Goal: Information Seeking & Learning: Learn about a topic

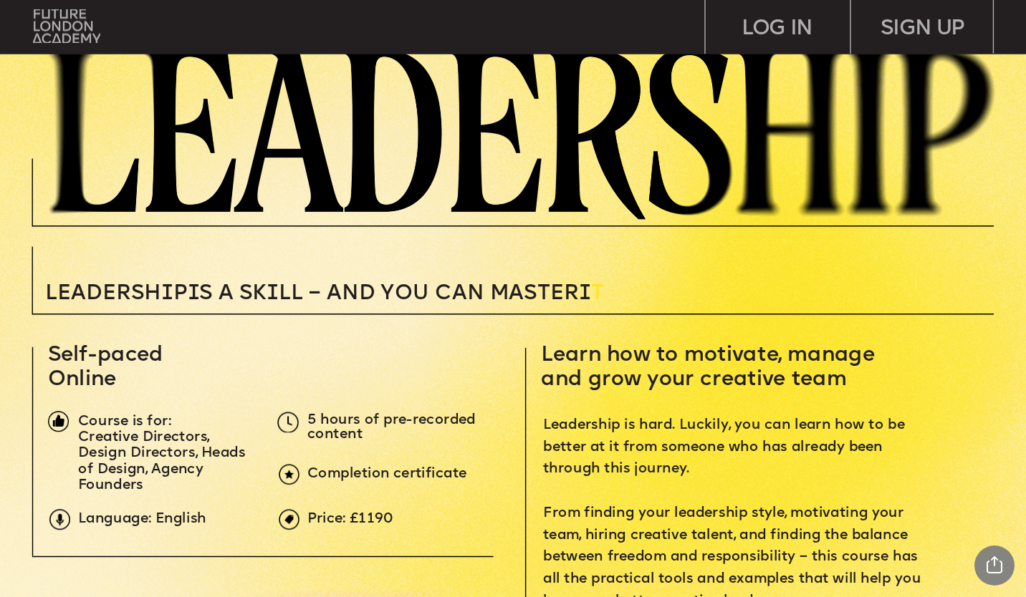
scroll to position [287, 0]
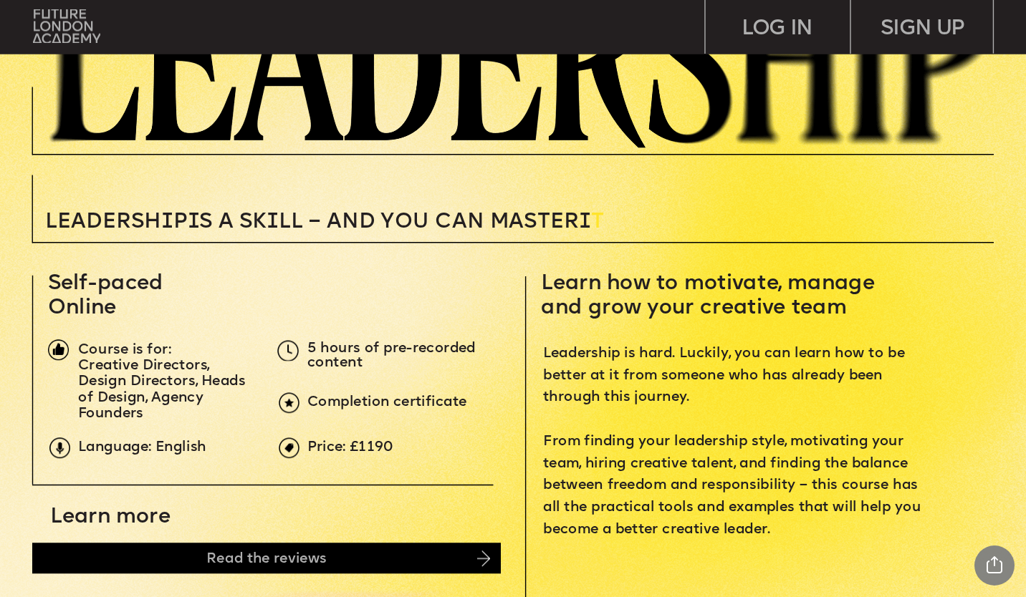
drag, startPoint x: 375, startPoint y: 435, endPoint x: 298, endPoint y: 428, distance: 77.6
click at [399, 456] on p "Price: £1190" at bounding box center [547, 449] width 481 height 14
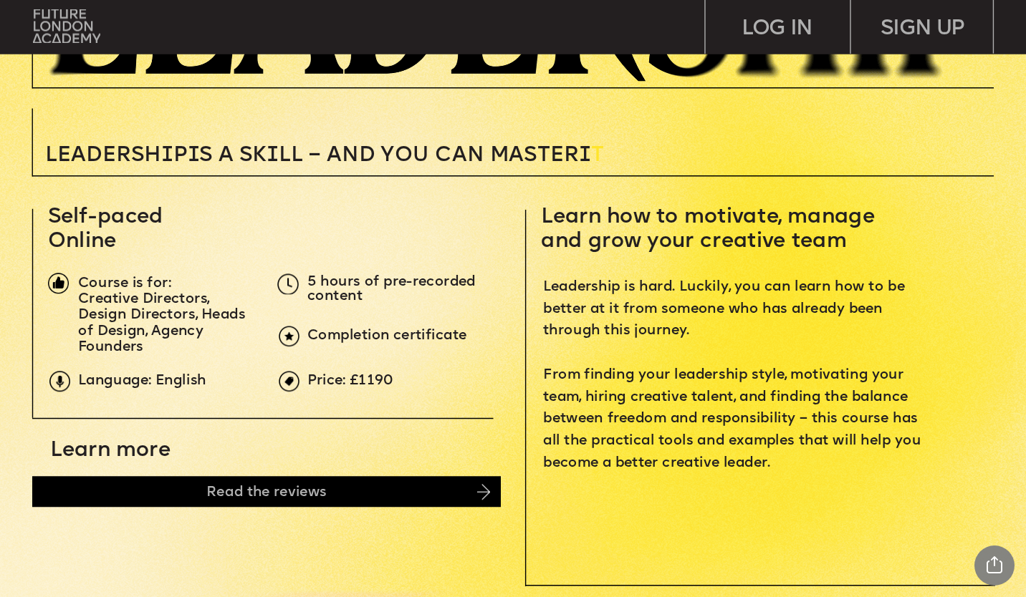
scroll to position [358, 0]
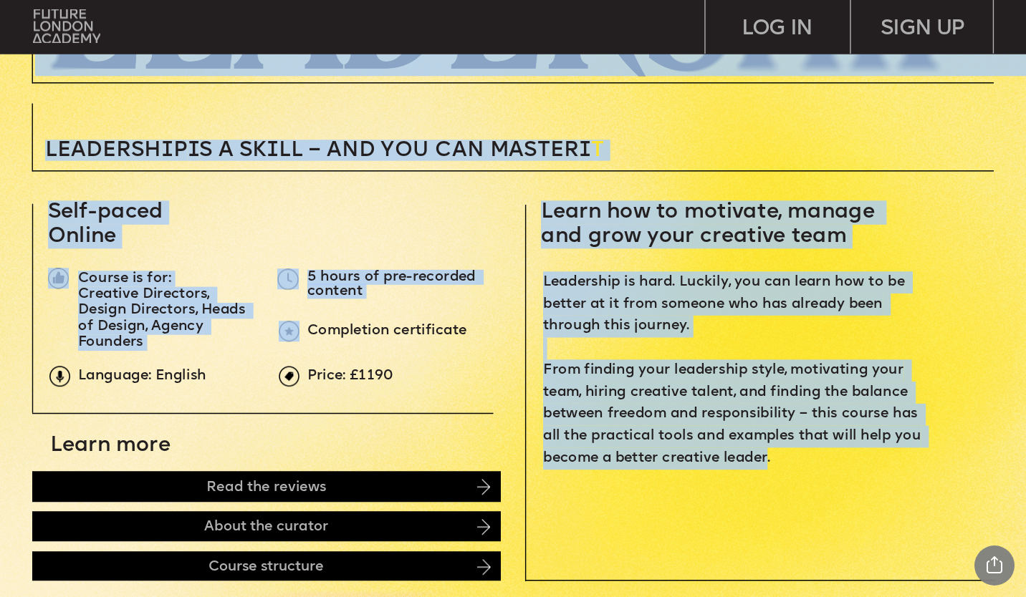
drag, startPoint x: 766, startPoint y: 461, endPoint x: 538, endPoint y: 221, distance: 331.4
drag, startPoint x: 538, startPoint y: 221, endPoint x: 639, endPoint y: 274, distance: 113.7
click at [639, 274] on span "Leadership is hard. Luckily, you can learn how to be better at it from someone …" at bounding box center [734, 369] width 382 height 191
click at [751, 227] on span "Learn how to motivate, manage and grow your creative team" at bounding box center [711, 224] width 340 height 45
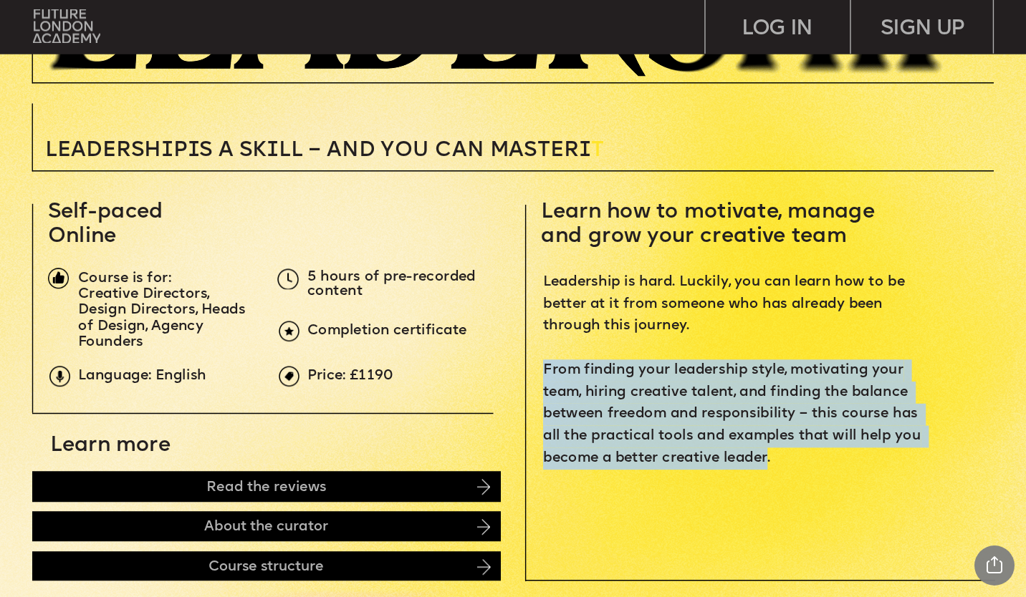
drag, startPoint x: 767, startPoint y: 459, endPoint x: 545, endPoint y: 371, distance: 238.9
click at [545, 371] on span "Leadership is hard. Luckily, you can learn how to be better at it from someone …" at bounding box center [734, 369] width 382 height 191
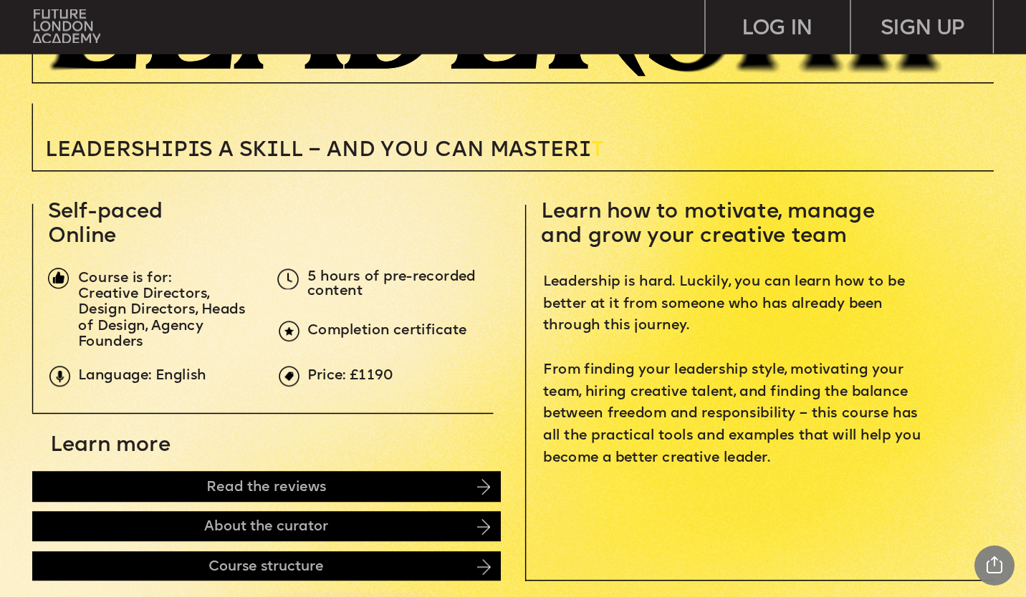
click at [770, 465] on p "Leadership is hard. Luckily, you can learn how to be better at it from someone …" at bounding box center [735, 370] width 385 height 198
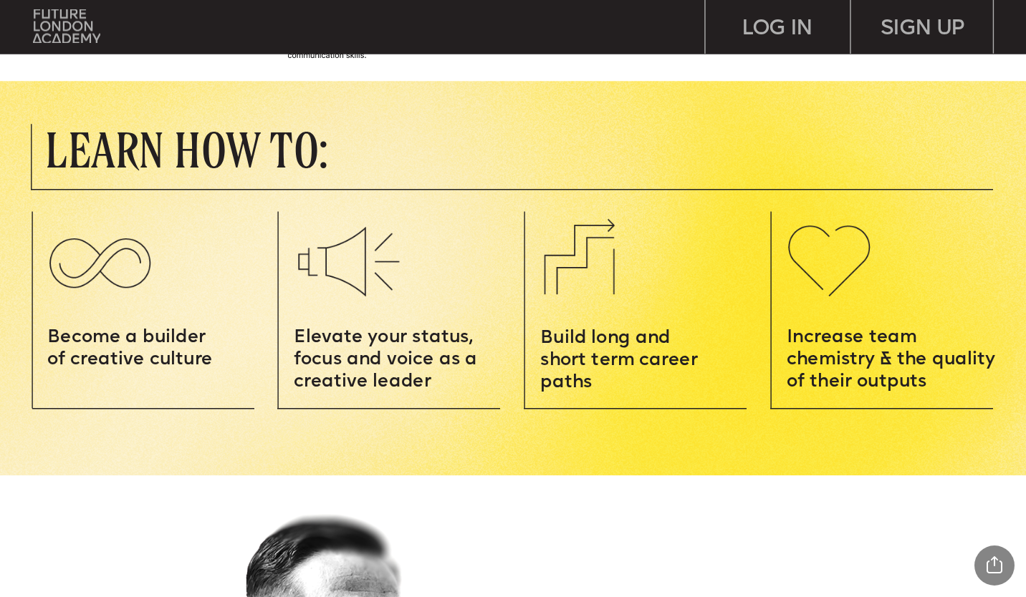
scroll to position [1576, 0]
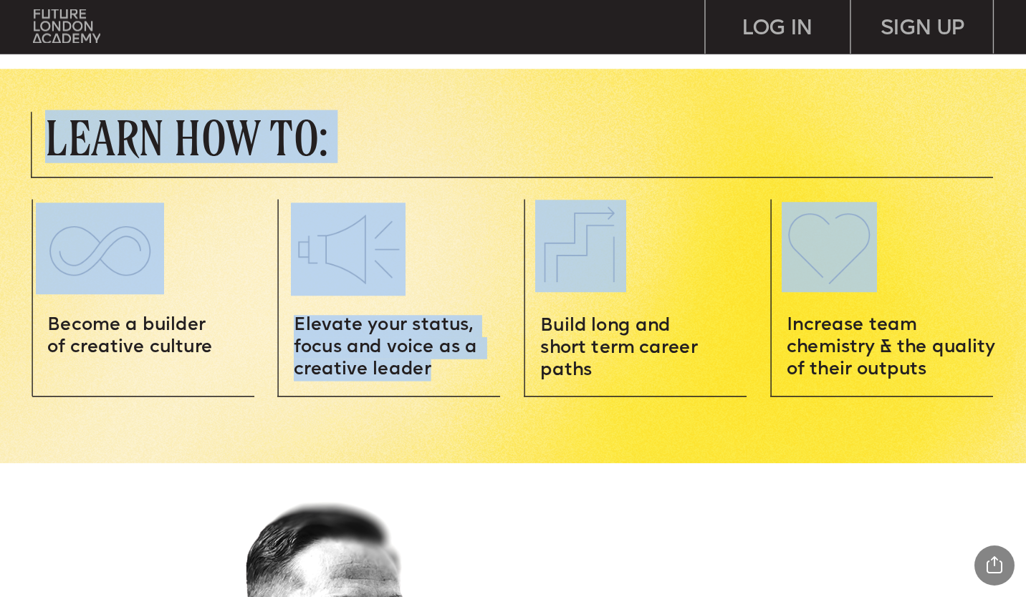
drag, startPoint x: 427, startPoint y: 370, endPoint x: 258, endPoint y: 324, distance: 175.2
drag, startPoint x: 258, startPoint y: 324, endPoint x: 376, endPoint y: 352, distance: 121.5
click at [369, 351] on span "Elevate your status, focus and voice as a creative leader" at bounding box center [388, 348] width 188 height 62
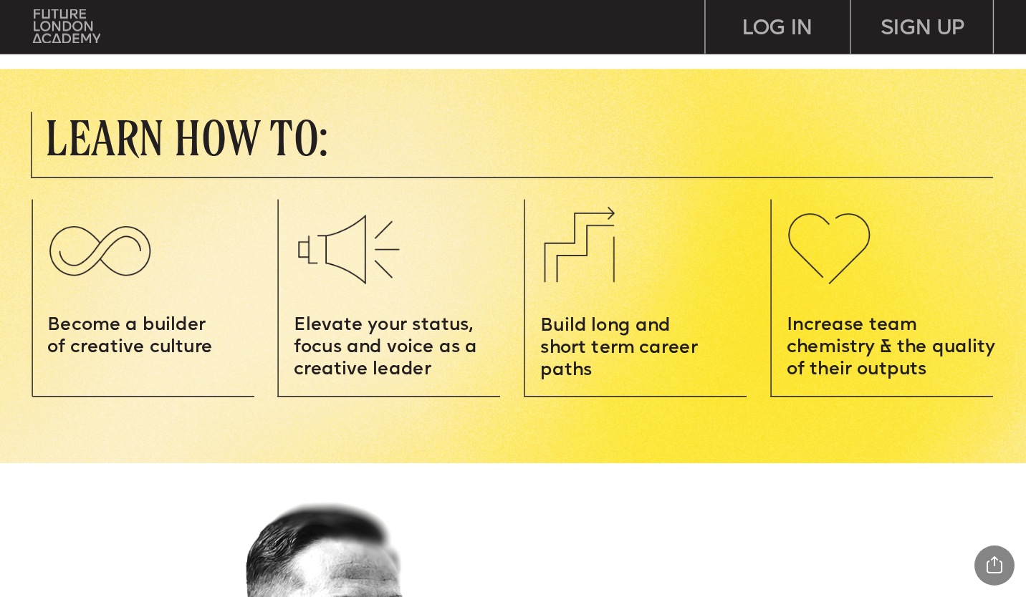
click at [594, 373] on span "Build long and short term career paths" at bounding box center [621, 349] width 163 height 62
drag, startPoint x: 595, startPoint y: 374, endPoint x: 544, endPoint y: 332, distance: 65.1
click at [544, 332] on span "Build long and short term career paths" at bounding box center [621, 349] width 163 height 62
drag, startPoint x: 544, startPoint y: 332, endPoint x: 560, endPoint y: 349, distance: 22.8
click at [560, 349] on span "Build long and short term career paths" at bounding box center [621, 349] width 163 height 62
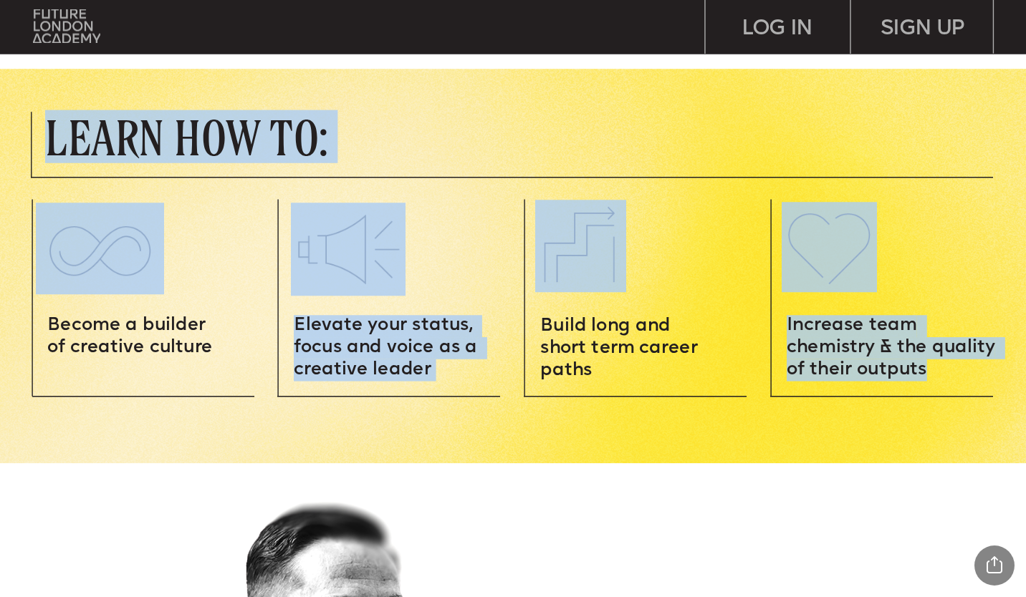
drag, startPoint x: 925, startPoint y: 373, endPoint x: 784, endPoint y: 327, distance: 147.9
drag, startPoint x: 784, startPoint y: 327, endPoint x: 807, endPoint y: 362, distance: 41.5
click at [807, 362] on span "Increase team chemistry & the quality of their outputs" at bounding box center [893, 348] width 213 height 62
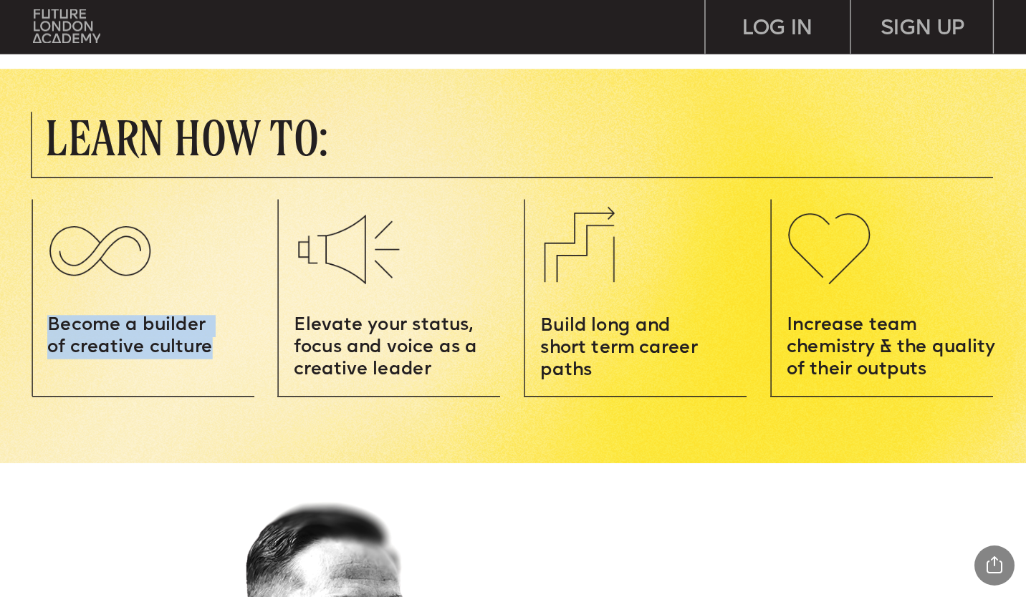
drag, startPoint x: 52, startPoint y: 325, endPoint x: 206, endPoint y: 350, distance: 156.6
click at [206, 350] on span "Become a builder of creative culture" at bounding box center [129, 337] width 165 height 40
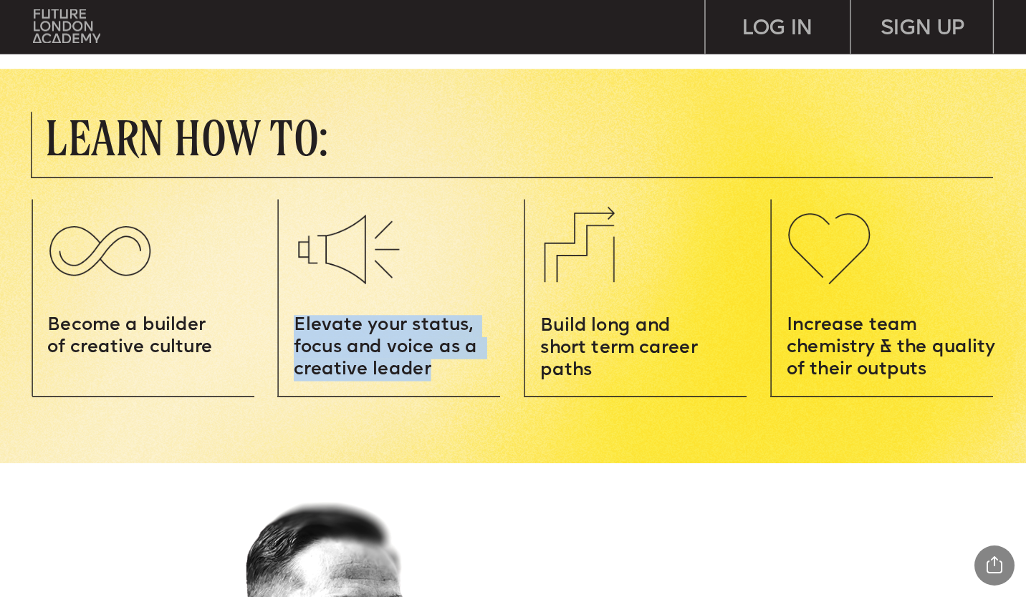
drag, startPoint x: 297, startPoint y: 325, endPoint x: 431, endPoint y: 369, distance: 141.1
click at [431, 369] on p "Elevate your status, focus and voice as a creative leader" at bounding box center [398, 348] width 209 height 66
drag, startPoint x: 431, startPoint y: 369, endPoint x: 405, endPoint y: 362, distance: 27.3
click at [405, 362] on span "Elevate your status, focus and voice as a creative leader" at bounding box center [388, 348] width 188 height 62
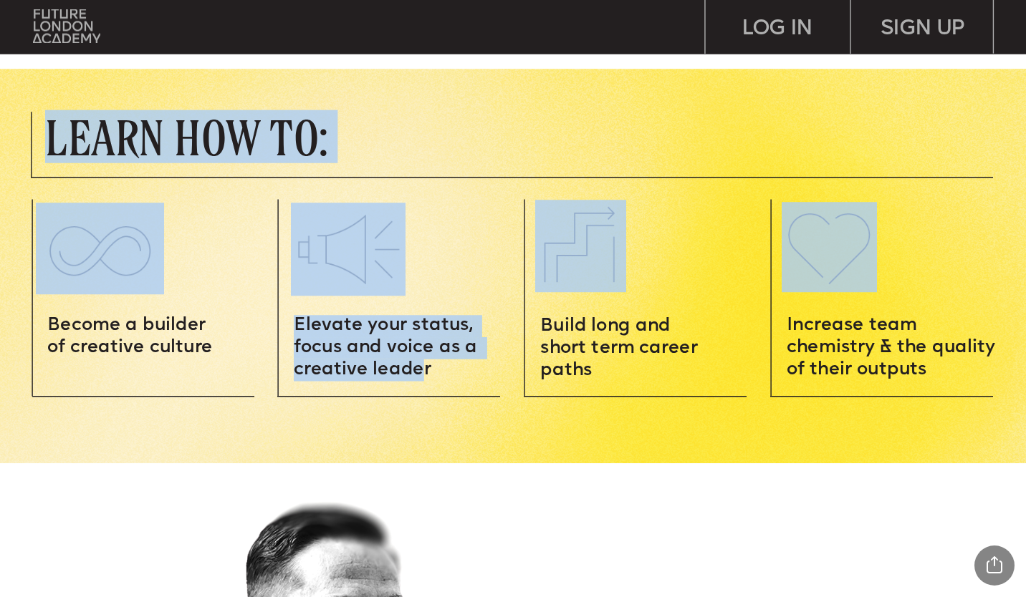
drag, startPoint x: 412, startPoint y: 369, endPoint x: 280, endPoint y: 342, distance: 134.6
drag, startPoint x: 280, startPoint y: 342, endPoint x: 398, endPoint y: 378, distance: 122.8
click at [381, 368] on span "Elevate your status, focus and voice as a creative leader" at bounding box center [388, 348] width 188 height 62
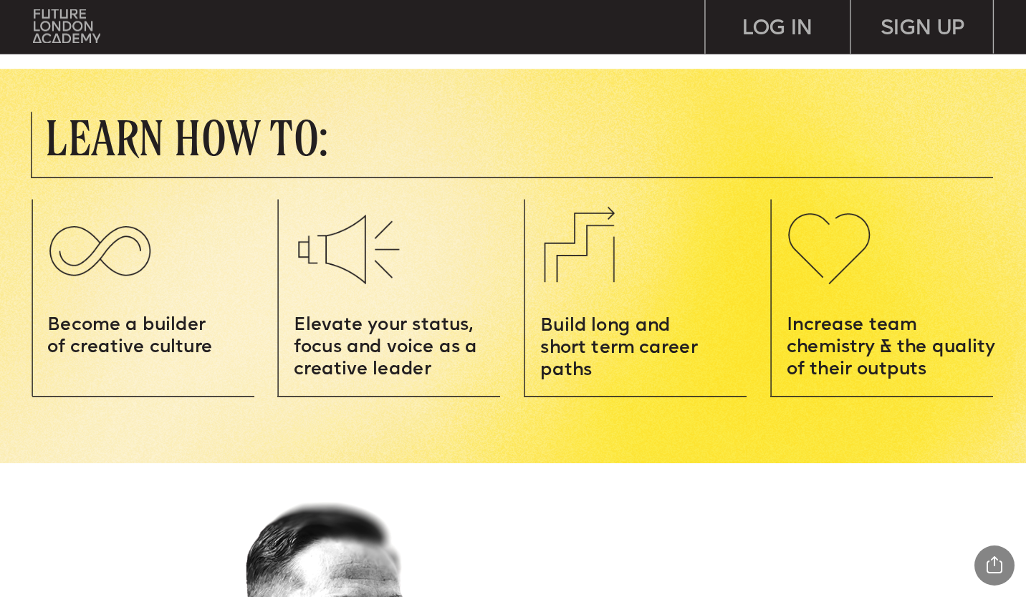
click at [428, 372] on p "Elevate your status, focus and voice as a creative leader" at bounding box center [398, 348] width 209 height 66
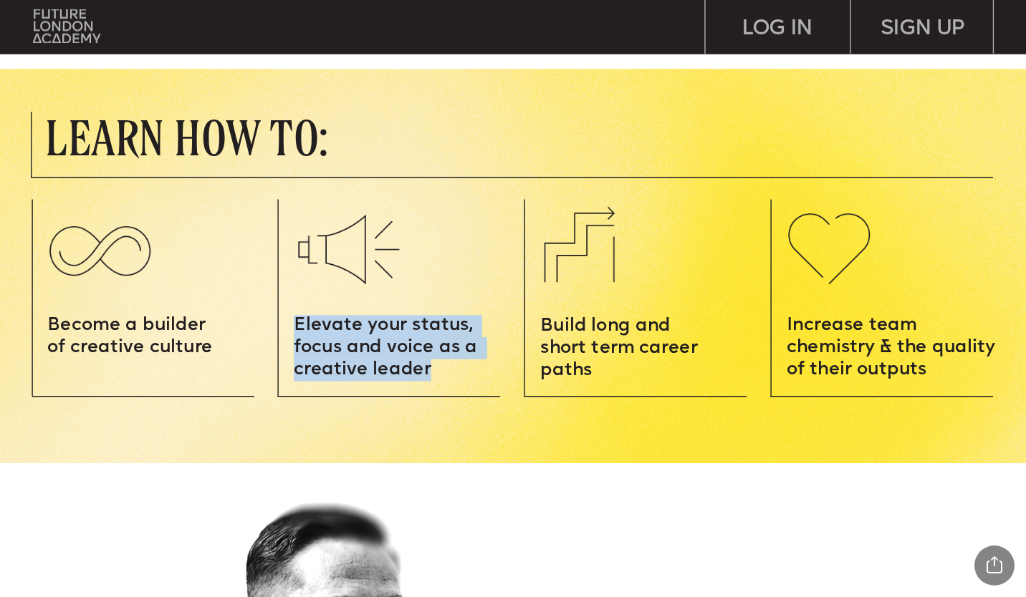
drag, startPoint x: 429, startPoint y: 370, endPoint x: 296, endPoint y: 322, distance: 141.6
click at [296, 322] on p "Elevate your status, focus and voice as a creative leader" at bounding box center [398, 348] width 209 height 66
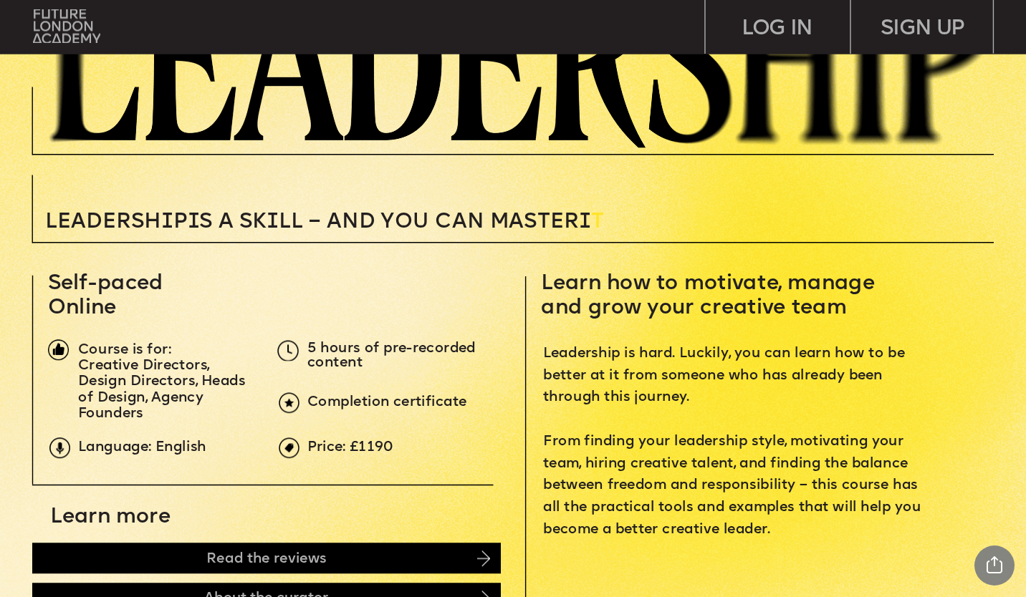
scroll to position [358, 0]
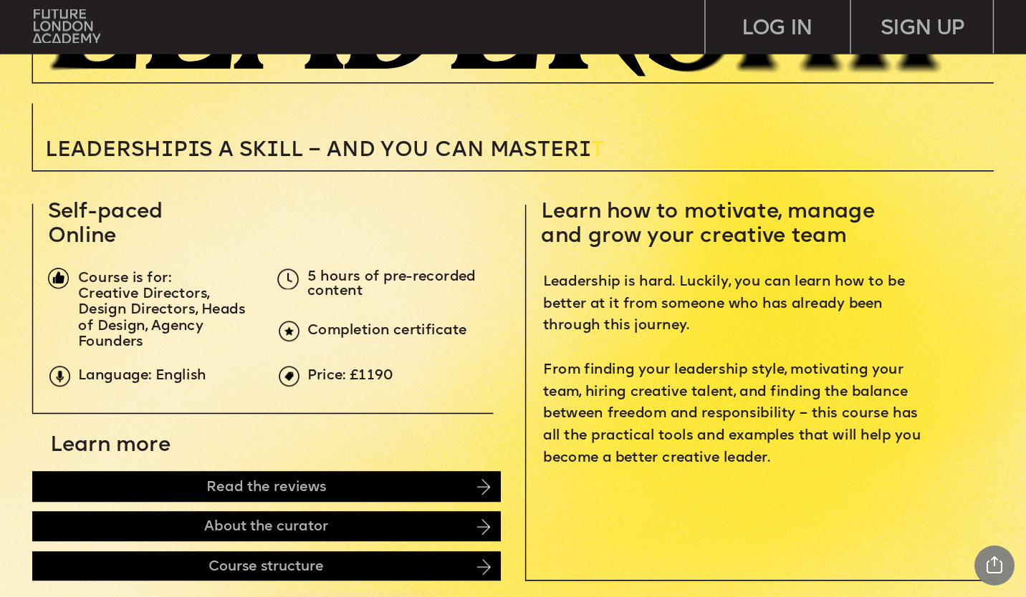
click at [761, 405] on p "Leadership is hard. Luckily, you can learn how to be better at it from someone …" at bounding box center [735, 370] width 385 height 198
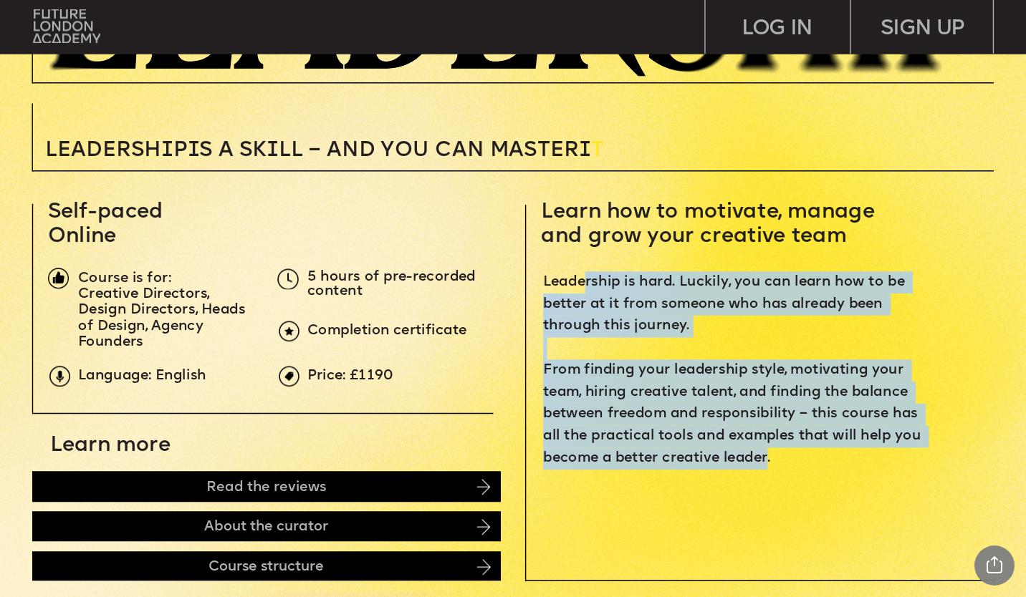
drag, startPoint x: 766, startPoint y: 461, endPoint x: 582, endPoint y: 289, distance: 251.9
click at [582, 289] on span "Leadership is hard. Luckily, you can learn how to be better at it from someone …" at bounding box center [734, 369] width 382 height 191
drag, startPoint x: 582, startPoint y: 289, endPoint x: 679, endPoint y: 289, distance: 97.4
click at [679, 289] on span "Leadership is hard. Luckily, you can learn how to be better at it from someone …" at bounding box center [734, 369] width 382 height 191
click at [804, 297] on span "Leadership is hard. Luckily, you can learn how to be better at it from someone …" at bounding box center [734, 369] width 382 height 191
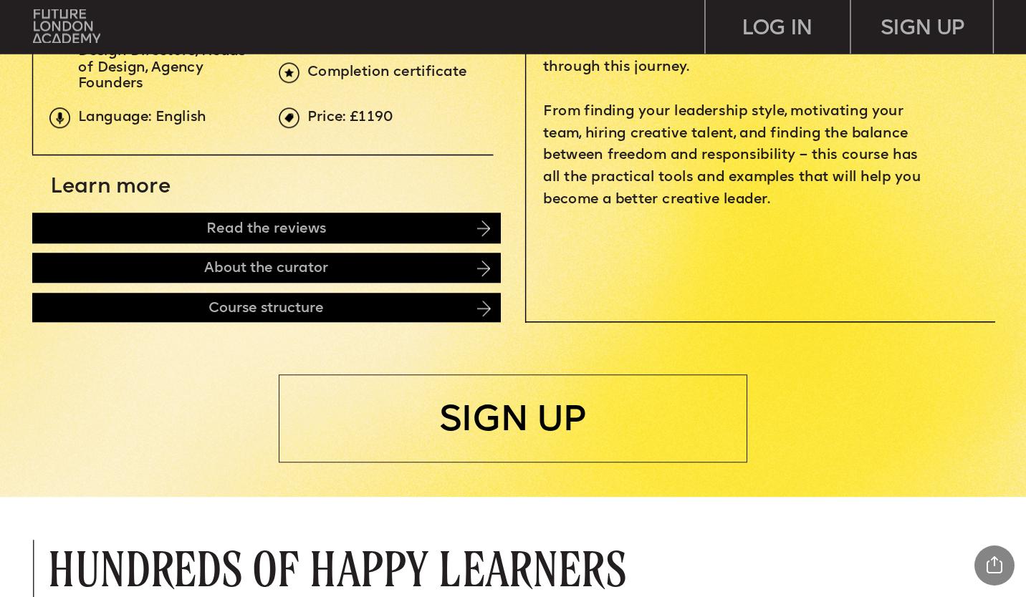
scroll to position [501, 0]
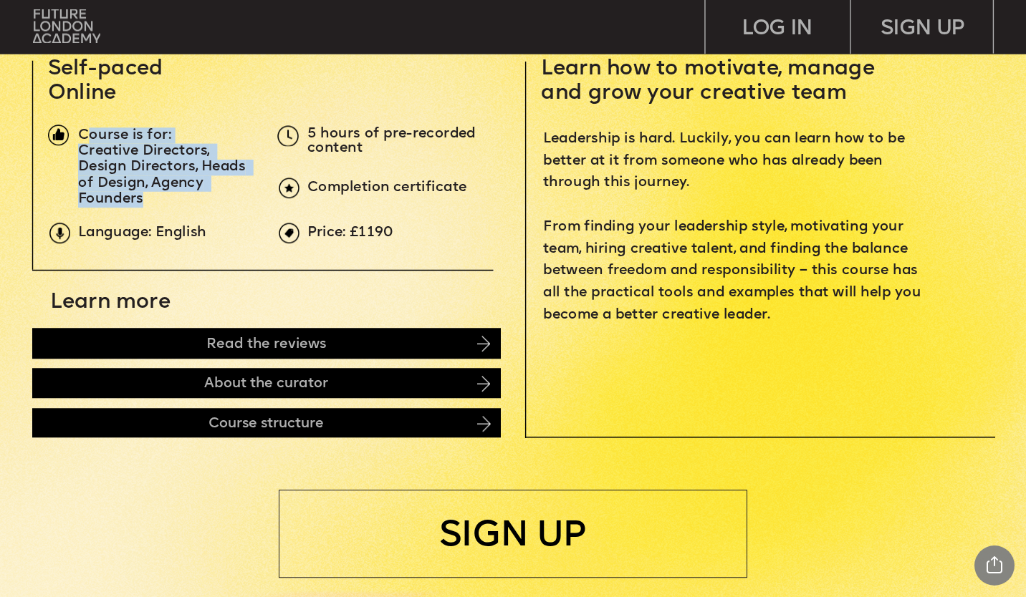
drag, startPoint x: 84, startPoint y: 134, endPoint x: 181, endPoint y: 196, distance: 114.7
click at [181, 196] on div "Course is for: Creative Directors, Design Directors, Heads of Design, Agency Fo…" at bounding box center [167, 168] width 178 height 80
drag, startPoint x: 181, startPoint y: 196, endPoint x: 139, endPoint y: 196, distance: 41.6
click at [139, 196] on span "Creative Directors, Design Directors, Heads of Design, Agency Founders" at bounding box center [163, 175] width 171 height 63
click at [148, 201] on p "Creative Directors, Design Directors, Heads of Design, Agency Founders" at bounding box center [167, 176] width 178 height 64
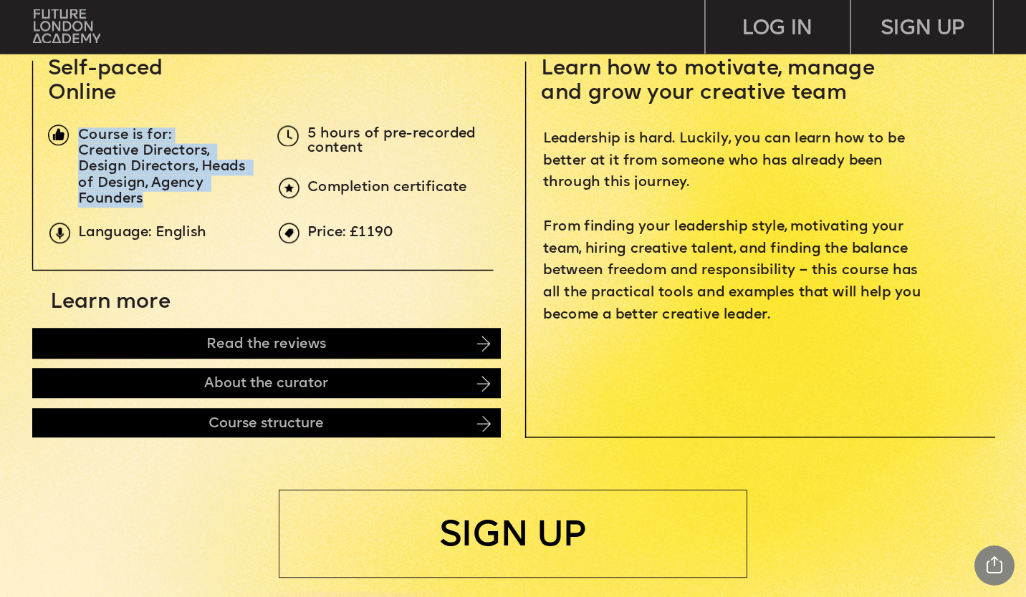
drag, startPoint x: 143, startPoint y: 203, endPoint x: 80, endPoint y: 130, distance: 96.5
click at [80, 130] on div "Course is for: Creative Directors, Design Directors, Heads of Design, Agency Fo…" at bounding box center [167, 168] width 178 height 80
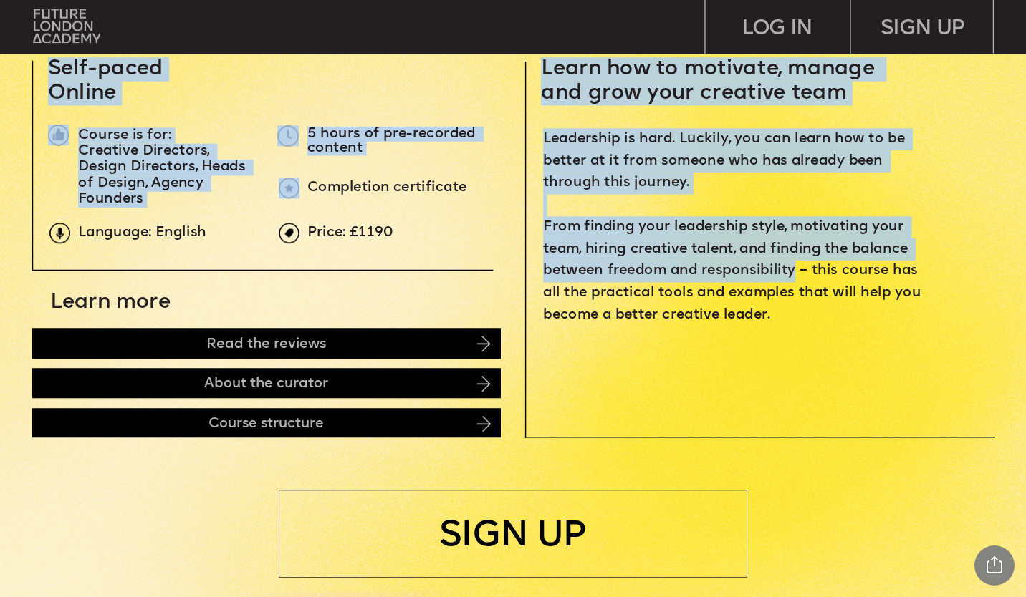
drag, startPoint x: 790, startPoint y: 272, endPoint x: 514, endPoint y: 267, distance: 276.6
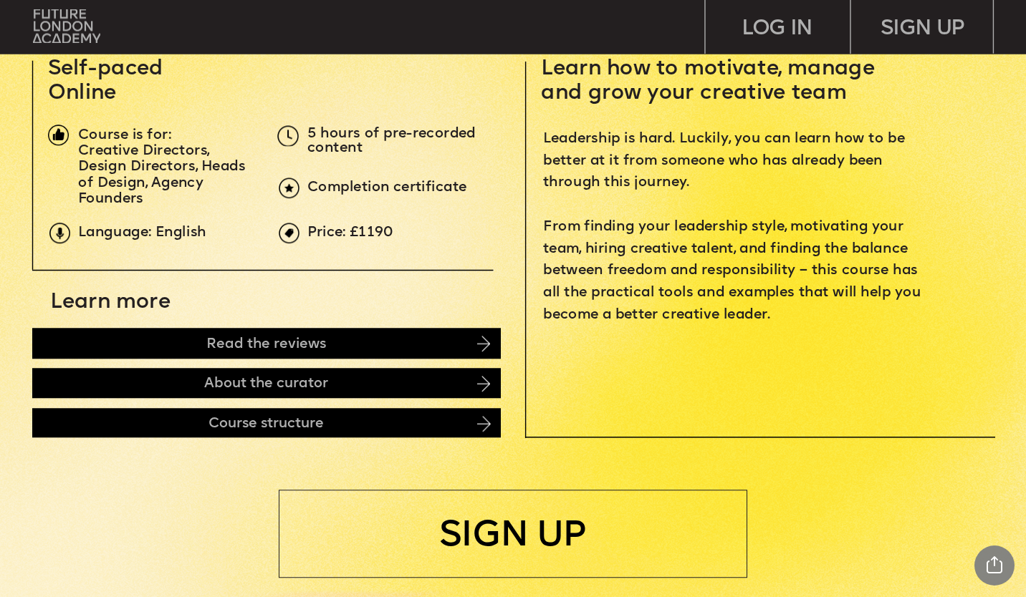
drag, startPoint x: 514, startPoint y: 267, endPoint x: 788, endPoint y: 309, distance: 277.6
click at [791, 300] on span "Leadership is hard. Luckily, you can learn how to be better at it from someone …" at bounding box center [734, 226] width 382 height 191
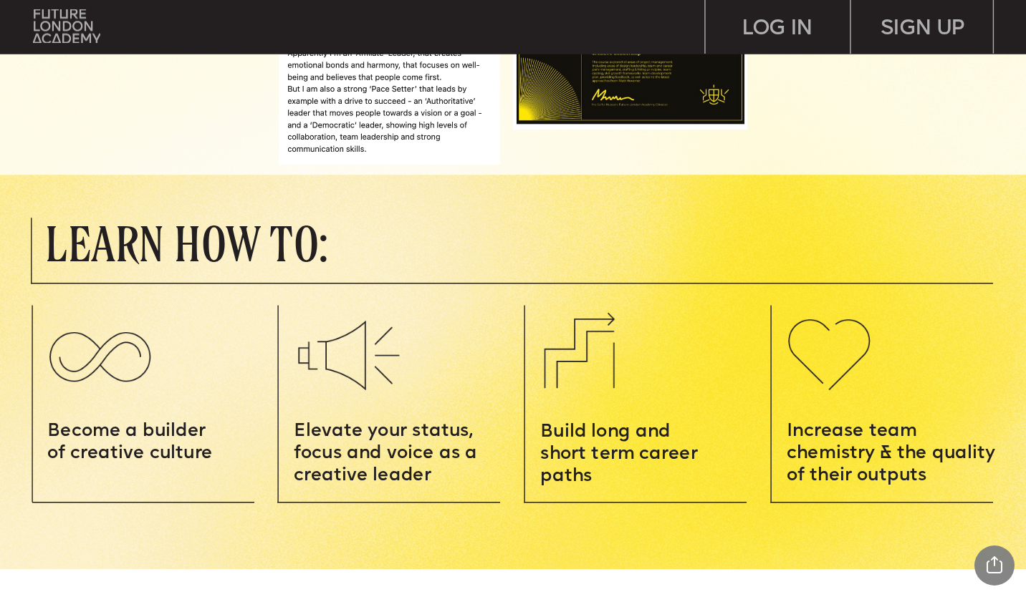
scroll to position [1719, 0]
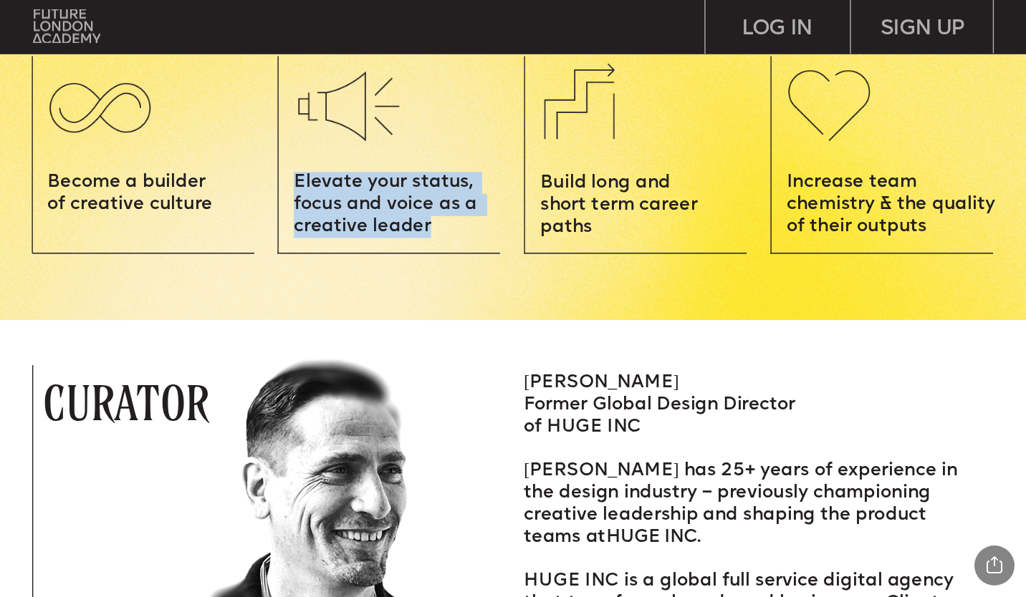
drag, startPoint x: 297, startPoint y: 187, endPoint x: 447, endPoint y: 226, distance: 155.5
click at [447, 226] on p "Elevate your status, focus and voice as a creative leader" at bounding box center [398, 205] width 209 height 66
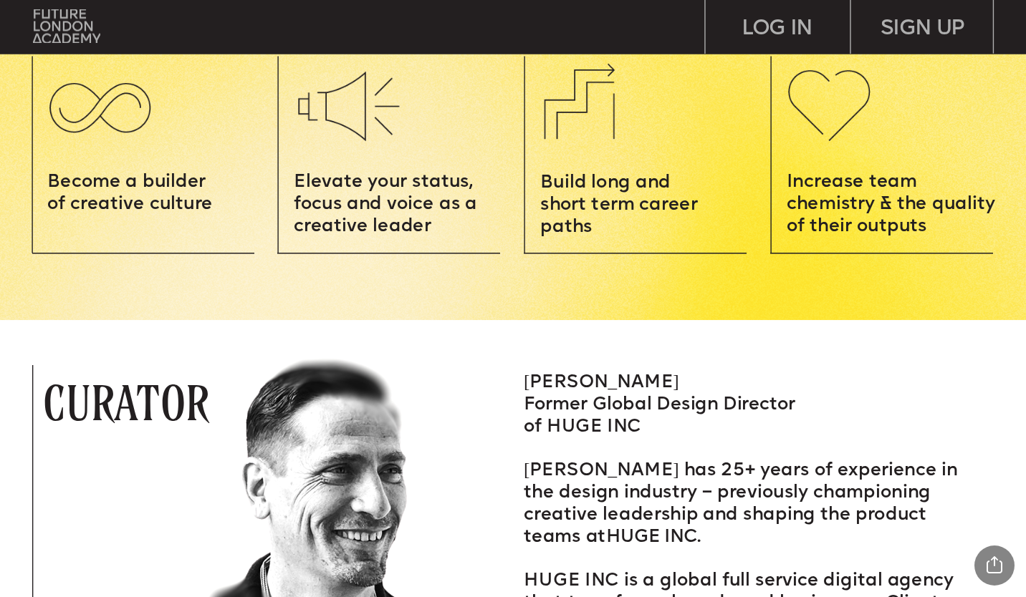
drag, startPoint x: 447, startPoint y: 226, endPoint x: 439, endPoint y: 284, distance: 58.6
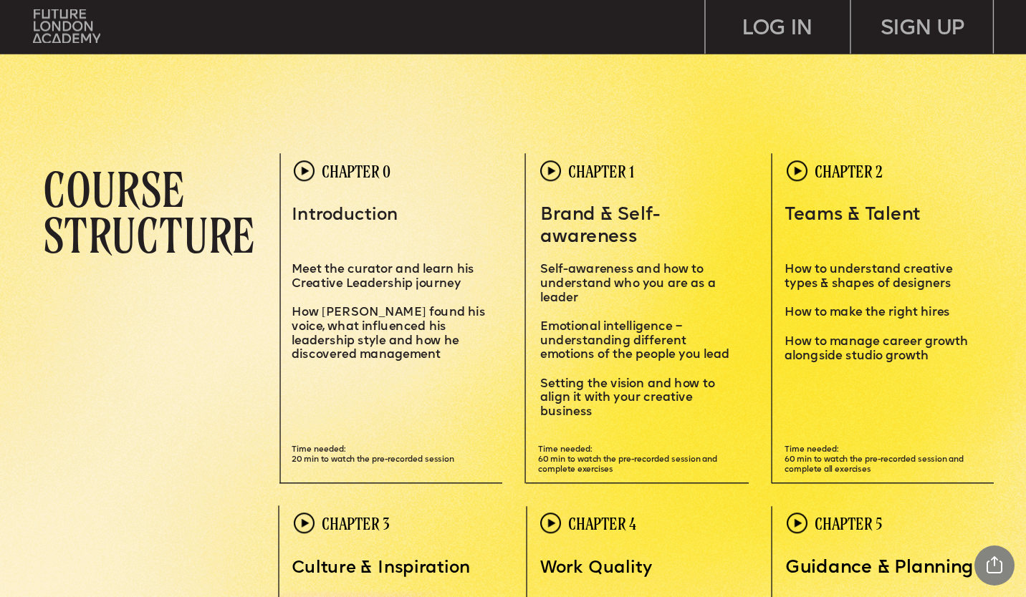
scroll to position [2937, 0]
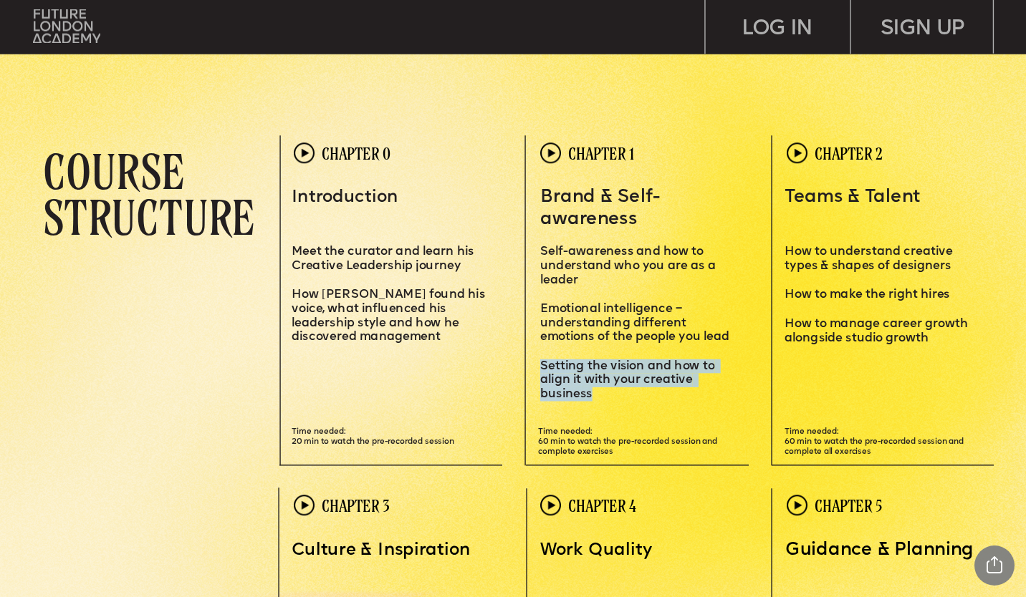
drag, startPoint x: 592, startPoint y: 397, endPoint x: 541, endPoint y: 363, distance: 61.6
click at [541, 363] on p "S etting the vision and how to align it with your creative business" at bounding box center [638, 373] width 196 height 57
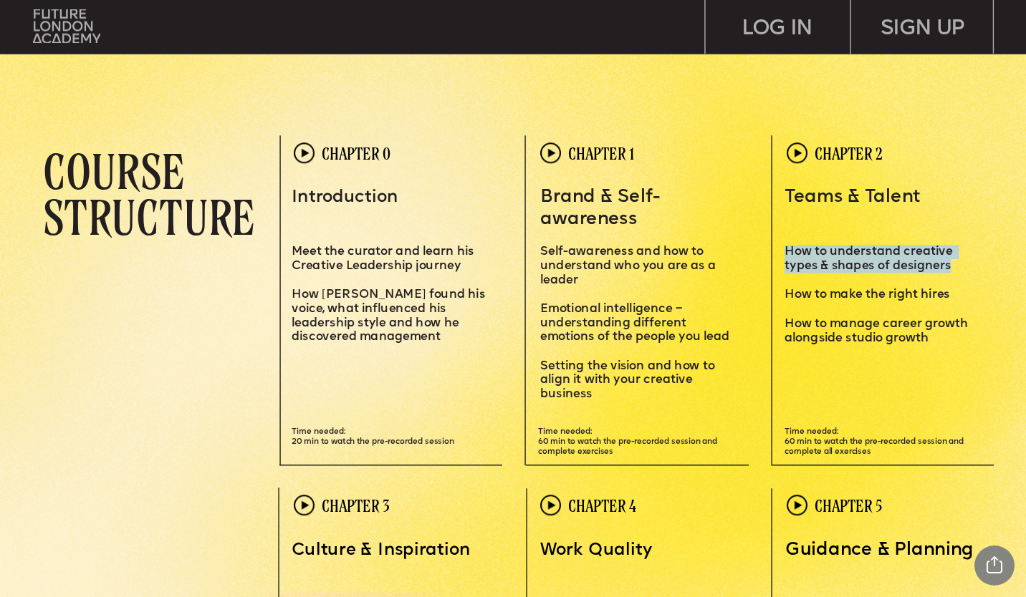
drag, startPoint x: 948, startPoint y: 271, endPoint x: 789, endPoint y: 255, distance: 159.8
click at [789, 255] on span "How to understand creative types & shapes of designers" at bounding box center [869, 259] width 171 height 26
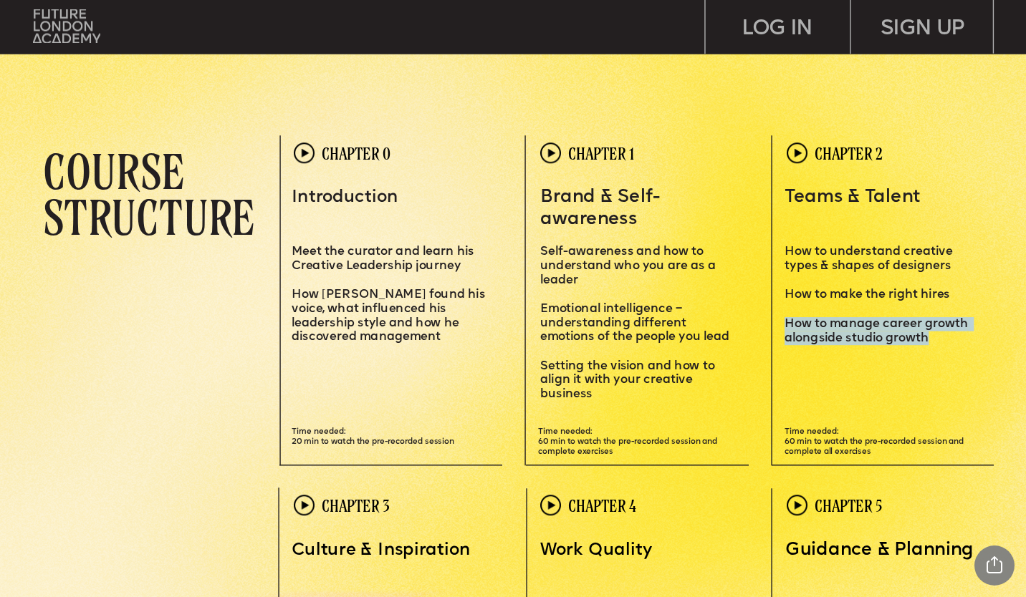
drag, startPoint x: 928, startPoint y: 339, endPoint x: 787, endPoint y: 324, distance: 142.6
click at [787, 324] on p "How to manage career growth alongside studio growth" at bounding box center [883, 324] width 199 height 43
drag, startPoint x: 787, startPoint y: 324, endPoint x: 893, endPoint y: 325, distance: 106.7
click at [893, 325] on span "How to manage career growth alongside studio growth" at bounding box center [877, 332] width 186 height 26
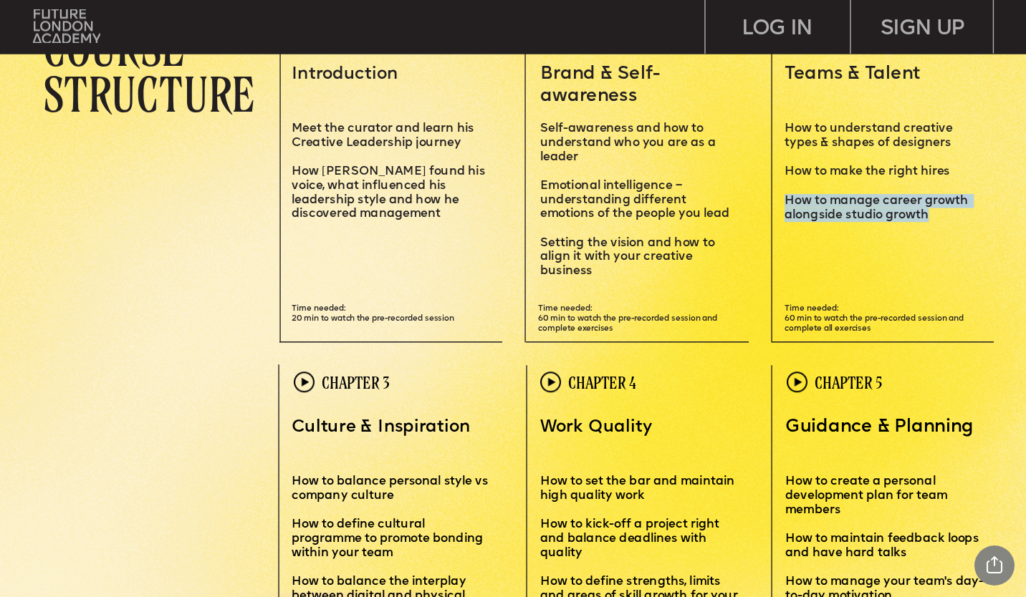
scroll to position [3152, 0]
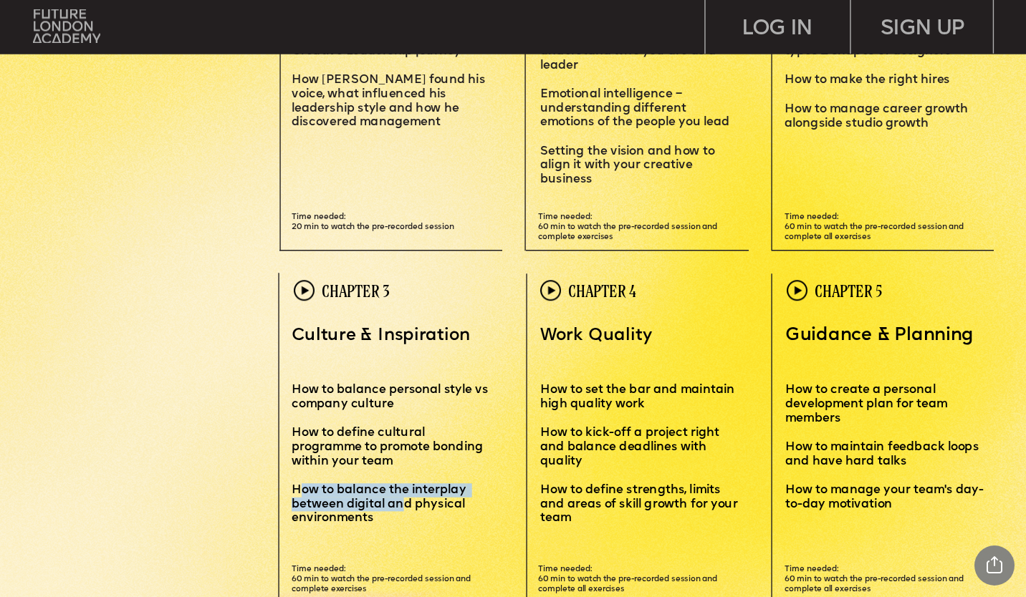
drag, startPoint x: 405, startPoint y: 511, endPoint x: 299, endPoint y: 484, distance: 109.3
click at [299, 484] on span "How to balance the interplay between digital and physical environments" at bounding box center [381, 504] width 178 height 40
drag, startPoint x: 299, startPoint y: 484, endPoint x: 342, endPoint y: 505, distance: 47.1
click at [342, 505] on span "How to balance the interplay between digital and physical environments" at bounding box center [381, 504] width 178 height 40
click at [625, 422] on p "How to set the bar and maintain high quality work" at bounding box center [638, 398] width 197 height 57
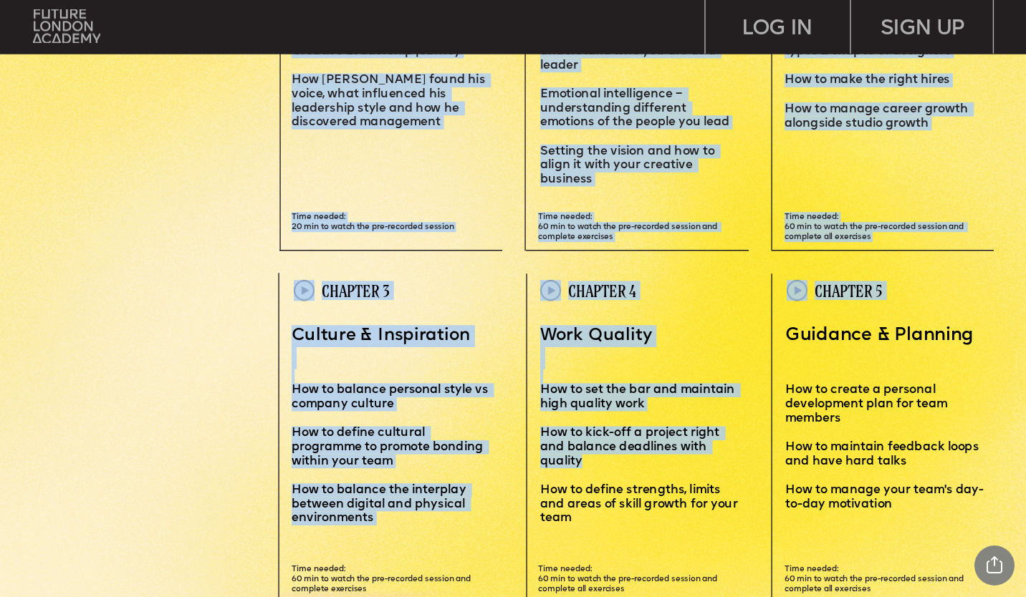
drag, startPoint x: 603, startPoint y: 458, endPoint x: 531, endPoint y: 415, distance: 84.2
click at [531, 415] on div "Leadersh i p i s a sk i ll – and you can MASTER i T Learn how to motivate, mana…" at bounding box center [513, 340] width 1026 height 6985
drag, startPoint x: 531, startPoint y: 415, endPoint x: 568, endPoint y: 445, distance: 47.9
click at [568, 445] on span "How to kick-off a project right and balance deadlines with quality" at bounding box center [631, 448] width 183 height 40
click at [607, 466] on p "How to kick-off a project right and balance deadlines with quality" at bounding box center [638, 454] width 197 height 57
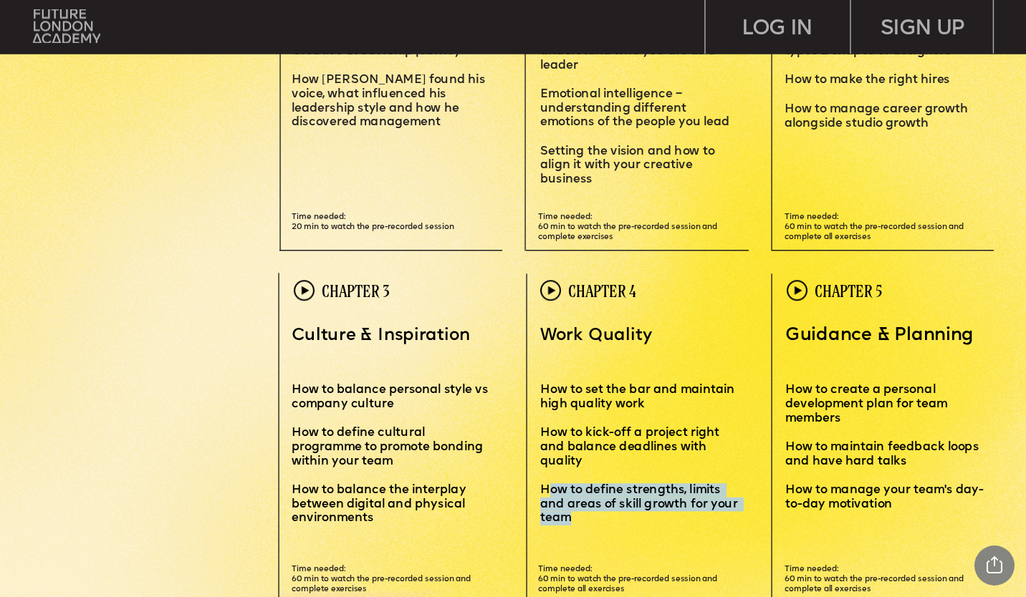
drag, startPoint x: 568, startPoint y: 517, endPoint x: 546, endPoint y: 487, distance: 37.4
click at [546, 487] on p "How to define strengths, limits and areas of skill growth for your team" at bounding box center [638, 505] width 197 height 42
drag, startPoint x: 546, startPoint y: 487, endPoint x: 619, endPoint y: 510, distance: 76.6
click at [619, 510] on span "How to define strengths, limits and areas of skill growth for your team" at bounding box center [640, 504] width 201 height 40
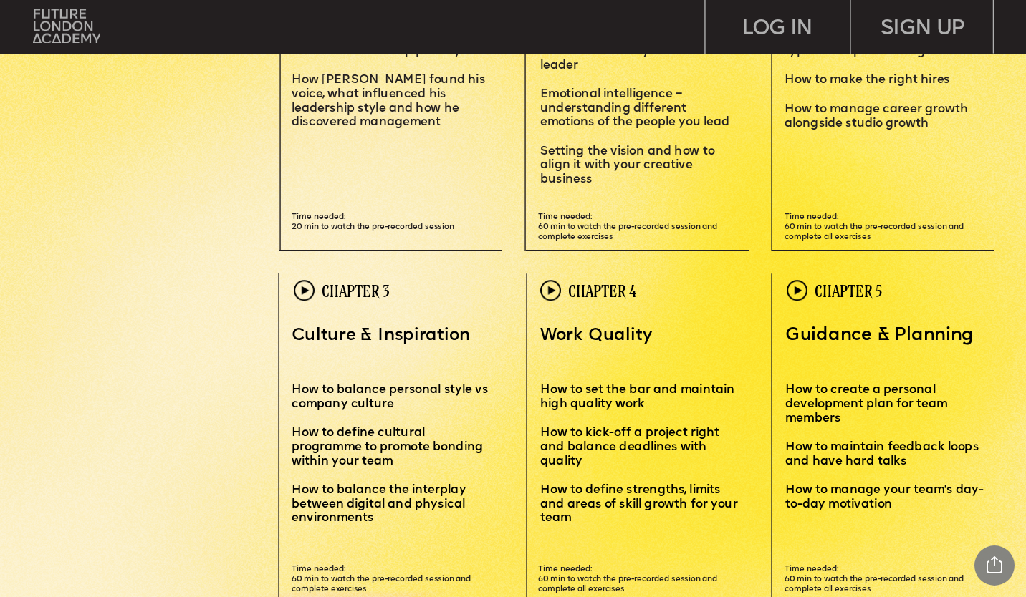
click at [665, 528] on div "Leadersh i p i s a sk i ll – and you can MASTER i T Learn how to motivate, mana…" at bounding box center [513, 340] width 1026 height 6985
drag, startPoint x: 567, startPoint y: 447, endPoint x: 582, endPoint y: 462, distance: 20.8
click at [582, 462] on span "How to kick-off a project right and balance deadlines with quality" at bounding box center [631, 448] width 183 height 40
drag, startPoint x: 582, startPoint y: 462, endPoint x: 592, endPoint y: 466, distance: 10.9
click at [592, 466] on p "How to kick-off a project right and balance deadlines with quality" at bounding box center [638, 454] width 197 height 57
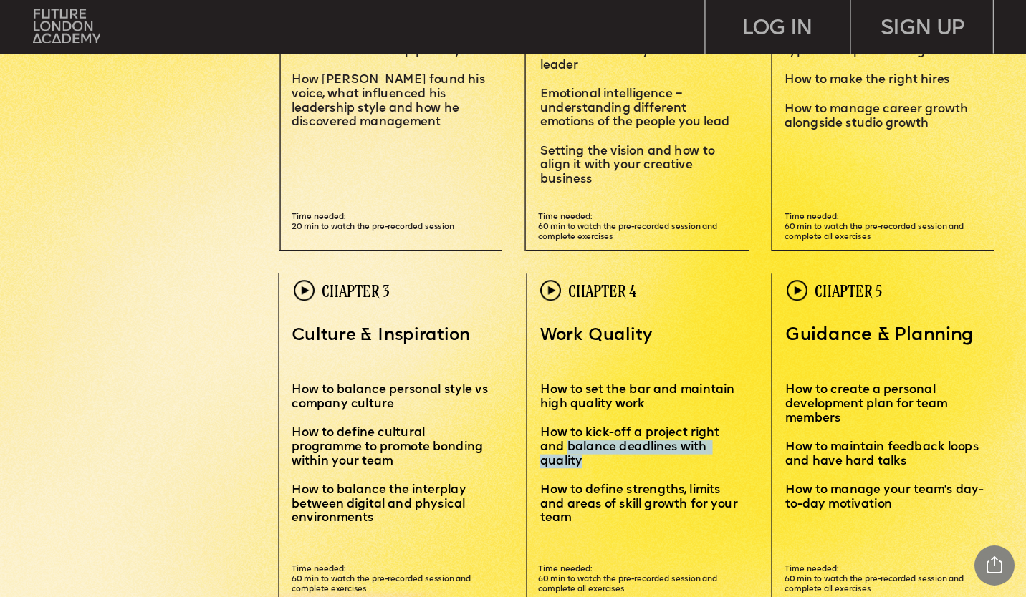
click at [573, 448] on span "How to kick-off a project right and balance deadlines with quality" at bounding box center [631, 448] width 183 height 40
drag, startPoint x: 567, startPoint y: 446, endPoint x: 585, endPoint y: 466, distance: 26.4
click at [585, 466] on p "How to kick-off a project right and balance deadlines with quality" at bounding box center [638, 454] width 197 height 57
click at [588, 466] on p "How to kick-off a project right and balance deadlines with quality" at bounding box center [638, 454] width 197 height 57
click at [718, 423] on p "How to set the bar and maintain high quality work" at bounding box center [638, 398] width 197 height 57
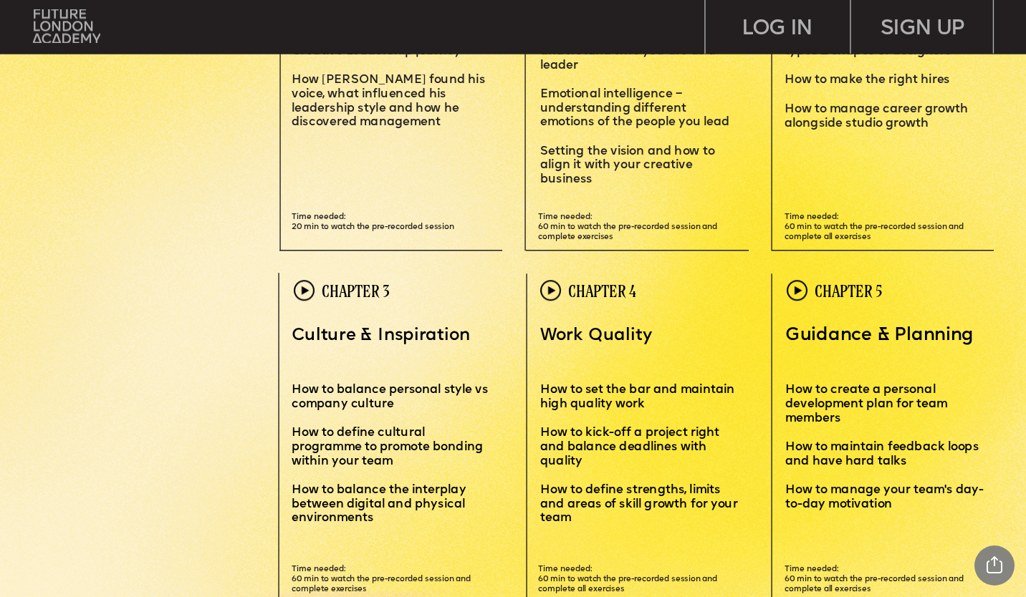
click at [691, 434] on span "How to kick-off a project right and balance deadlines with quality" at bounding box center [631, 448] width 183 height 40
drag, startPoint x: 645, startPoint y: 405, endPoint x: 543, endPoint y: 387, distance: 104.0
click at [543, 387] on p "How to set the bar and maintain high quality work" at bounding box center [638, 398] width 197 height 57
drag, startPoint x: 543, startPoint y: 387, endPoint x: 587, endPoint y: 457, distance: 83.1
click at [587, 457] on p "How to kick-off a project right and balance deadlines with quality" at bounding box center [638, 454] width 197 height 57
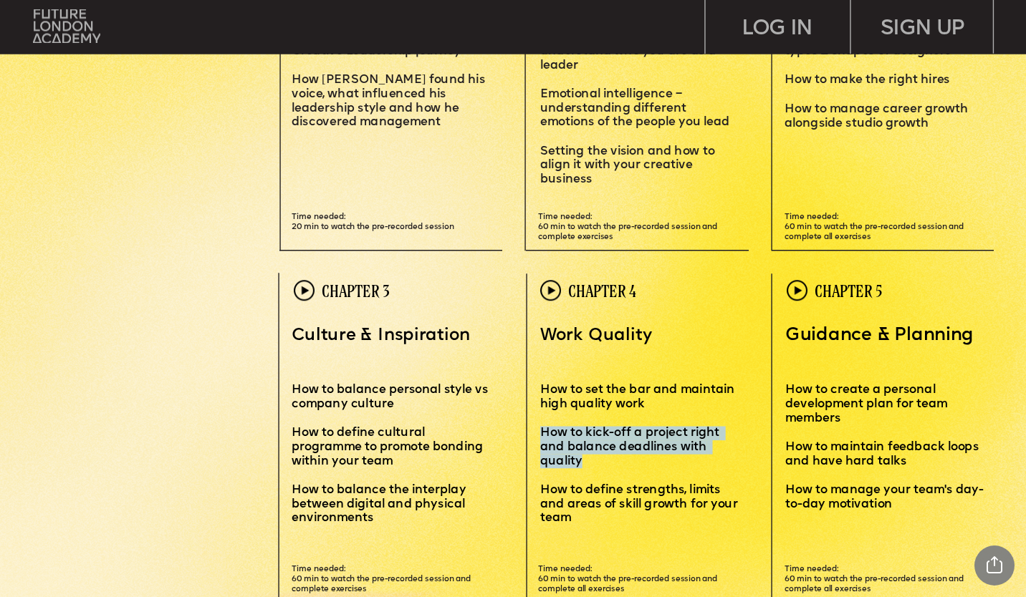
drag, startPoint x: 582, startPoint y: 460, endPoint x: 542, endPoint y: 428, distance: 52.0
click at [542, 428] on p "How to kick-off a project right and balance deadlines with quality" at bounding box center [638, 454] width 197 height 57
click at [586, 457] on p "How to kick-off a project right and balance deadlines with quality" at bounding box center [638, 454] width 197 height 57
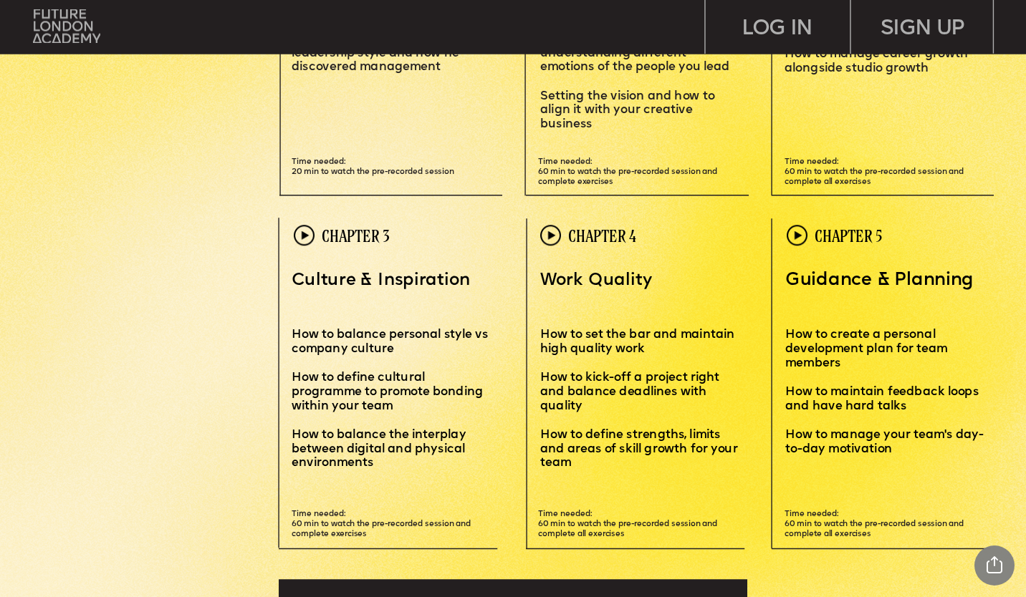
scroll to position [3224, 0]
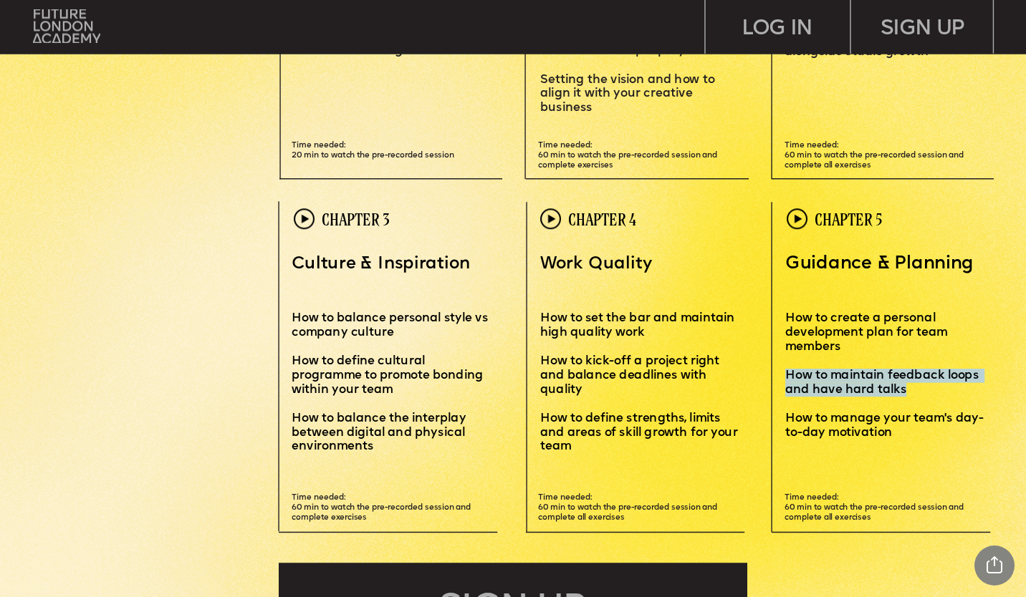
drag, startPoint x: 911, startPoint y: 393, endPoint x: 787, endPoint y: 378, distance: 125.5
click at [787, 378] on p "How to maintain feedback loops and have hard talks" at bounding box center [889, 390] width 209 height 43
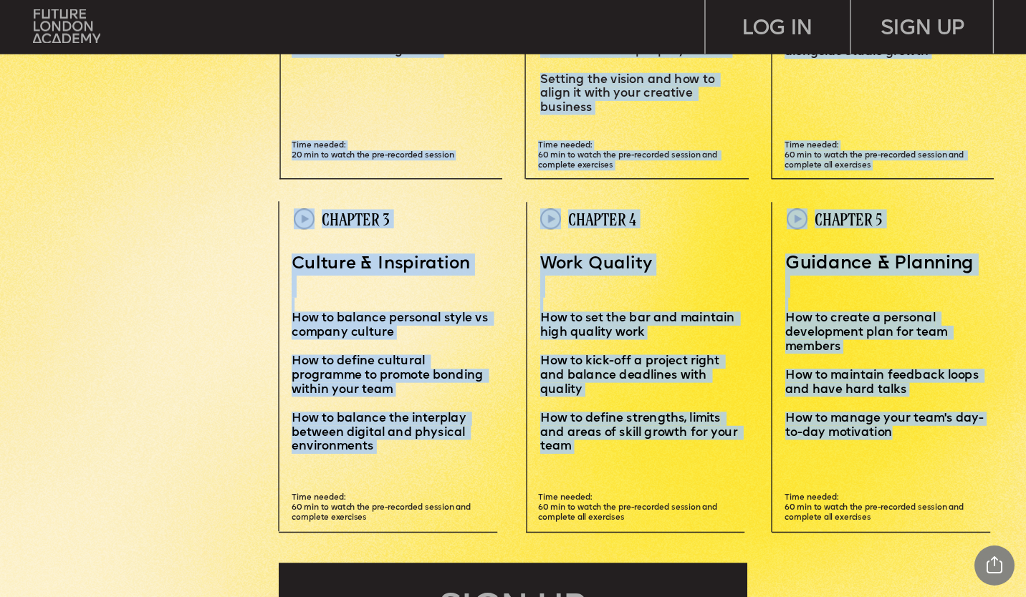
drag, startPoint x: 787, startPoint y: 378, endPoint x: 784, endPoint y: 420, distance: 43.1
click at [784, 420] on div "Leadersh i p i s a sk i ll – and you can MASTER i T Learn how to motivate, mana…" at bounding box center [513, 268] width 1026 height 6985
drag, startPoint x: 784, startPoint y: 420, endPoint x: 981, endPoint y: 394, distance: 199.5
click at [981, 394] on p "How to maintain feedback loops and have hard talks" at bounding box center [889, 390] width 209 height 43
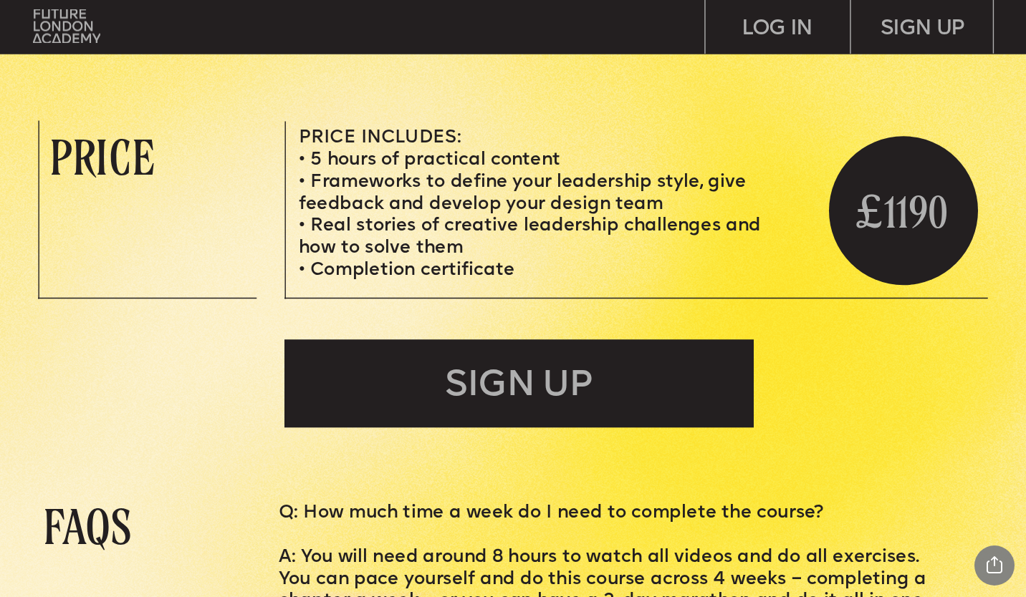
scroll to position [4370, 0]
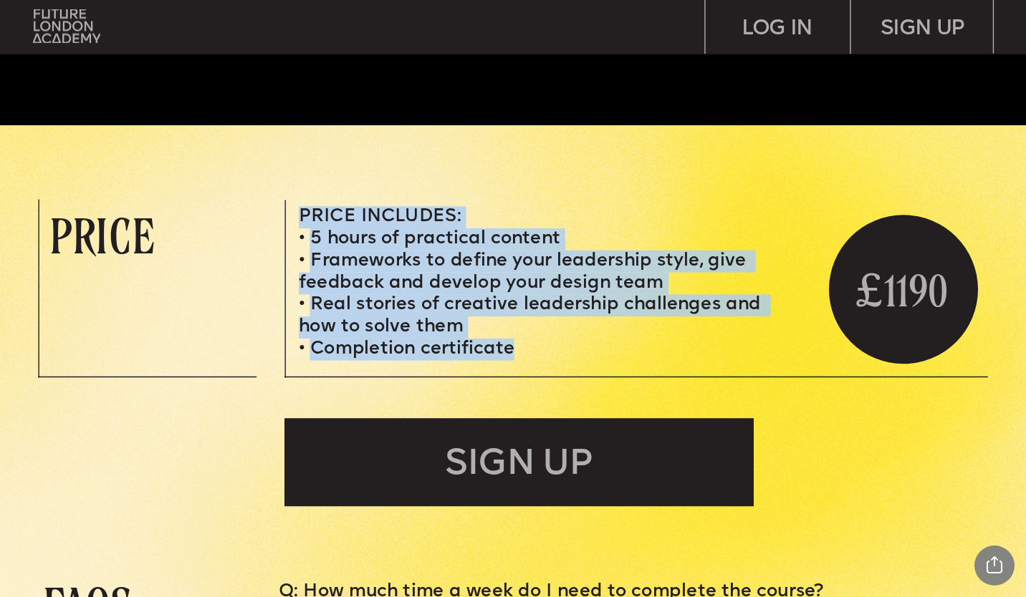
drag, startPoint x: 520, startPoint y: 350, endPoint x: 297, endPoint y: 239, distance: 248.9
drag, startPoint x: 324, startPoint y: 250, endPoint x: 396, endPoint y: 341, distance: 116.2
click at [396, 341] on span "Completion certificate" at bounding box center [412, 349] width 204 height 18
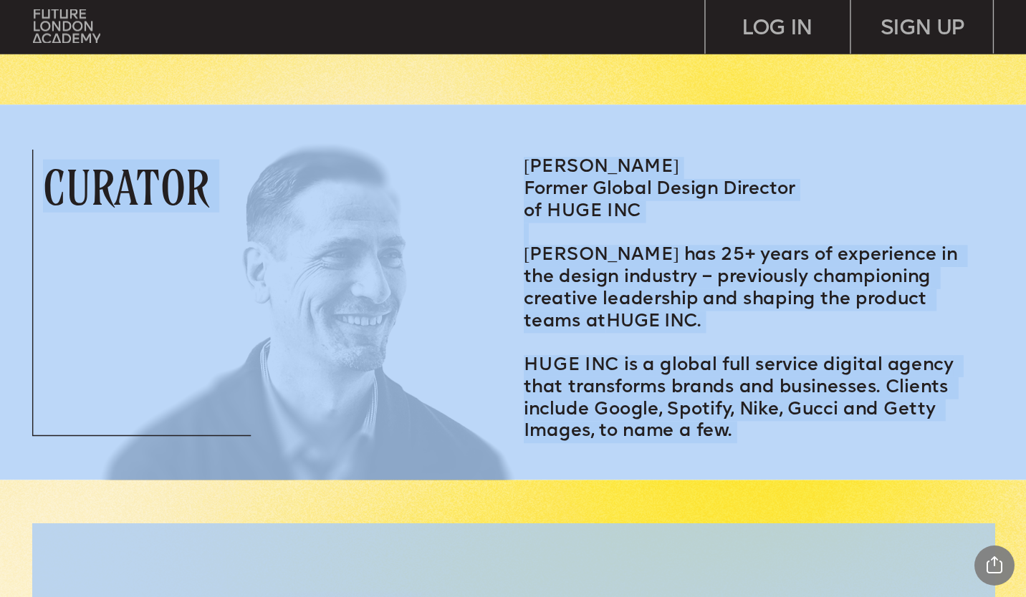
scroll to position [1934, 0]
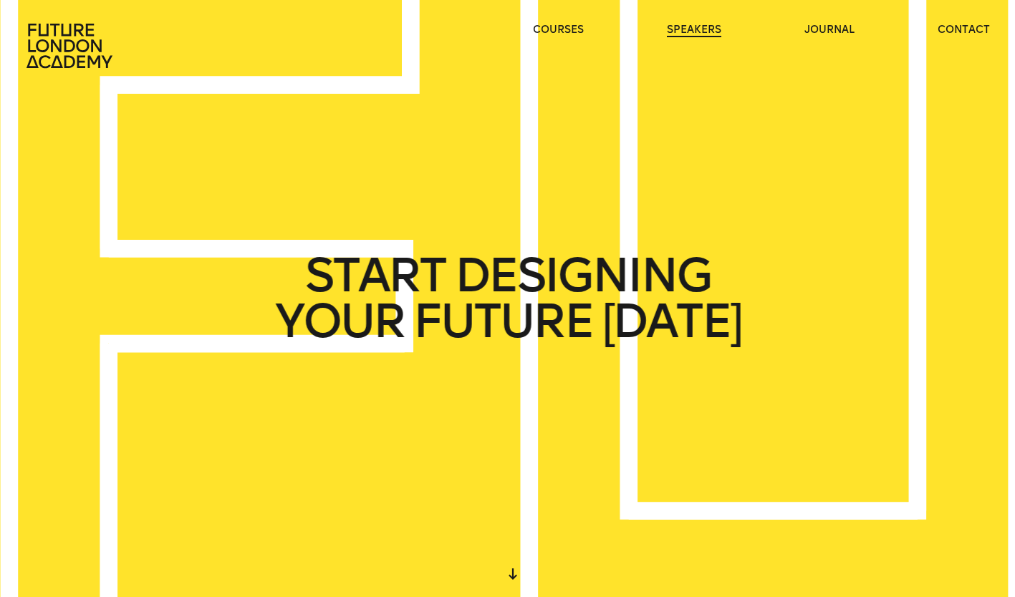
click at [696, 32] on link "speakers" at bounding box center [694, 30] width 54 height 14
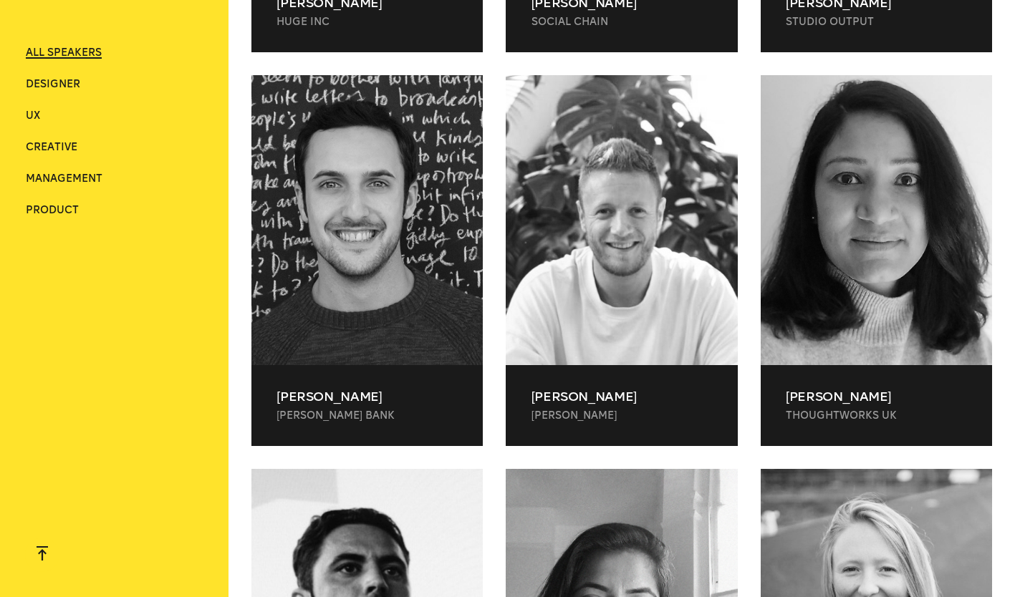
scroll to position [12321, 0]
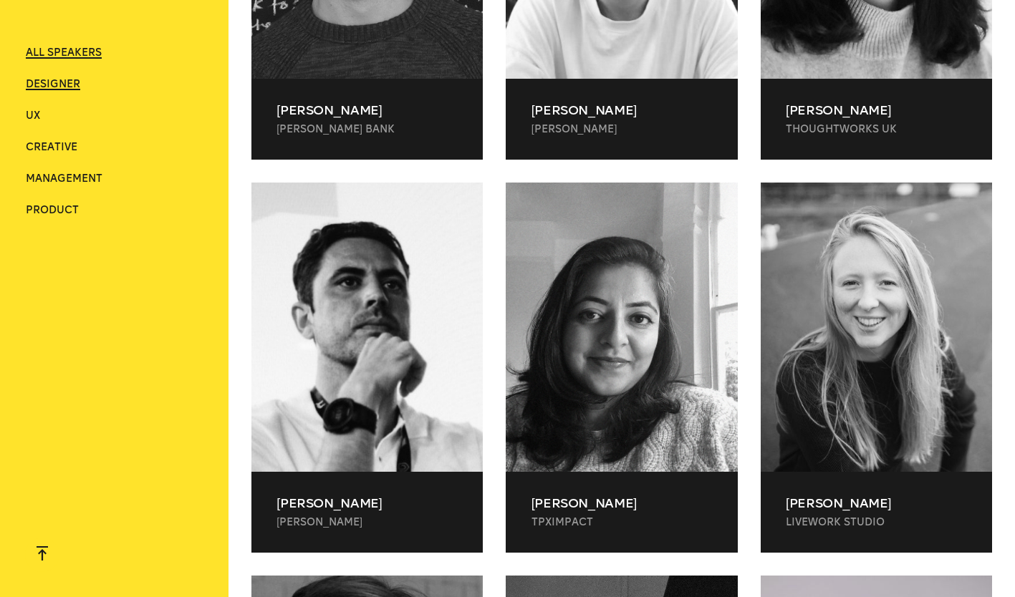
click at [52, 83] on span "Designer" at bounding box center [53, 84] width 54 height 12
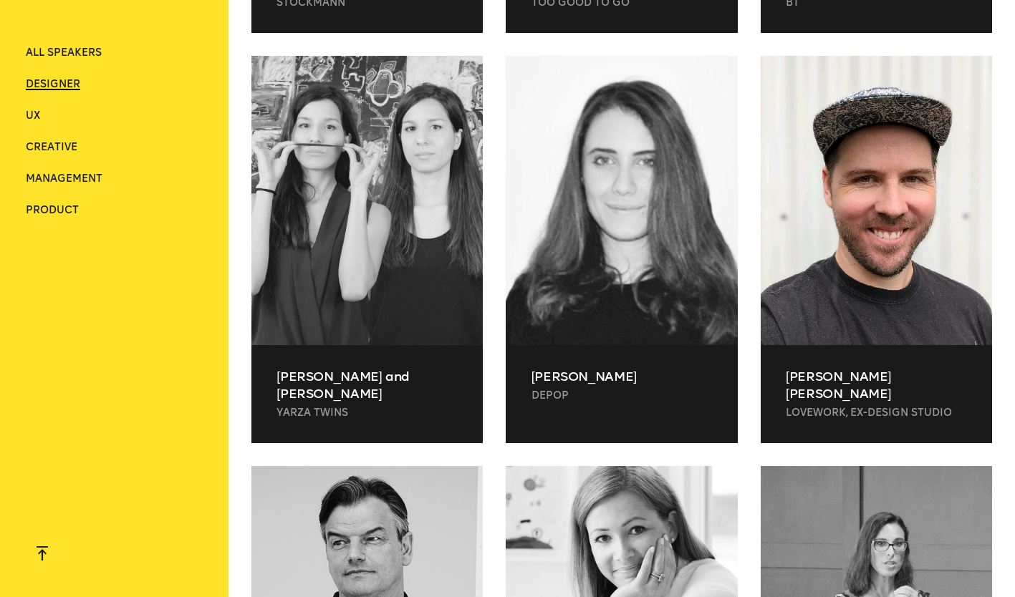
scroll to position [2360, 0]
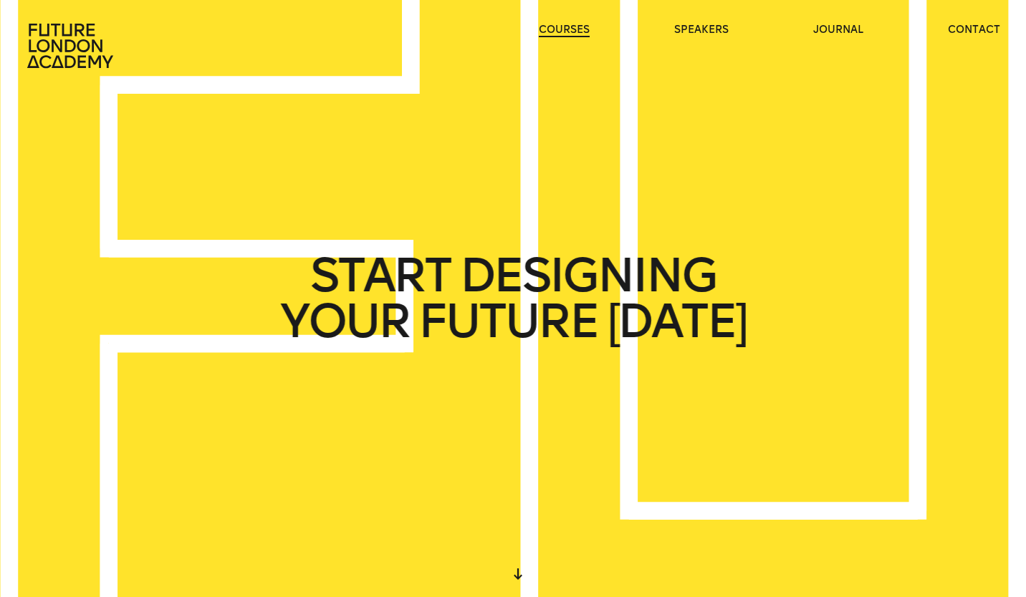
click at [567, 31] on link "courses" at bounding box center [564, 30] width 51 height 14
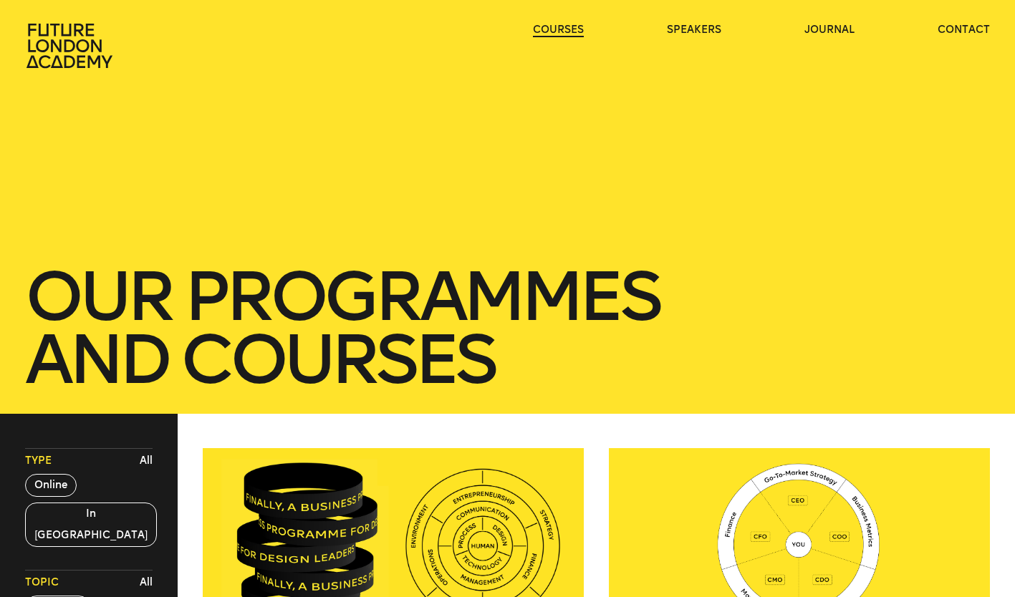
click at [567, 32] on link "courses" at bounding box center [558, 30] width 51 height 14
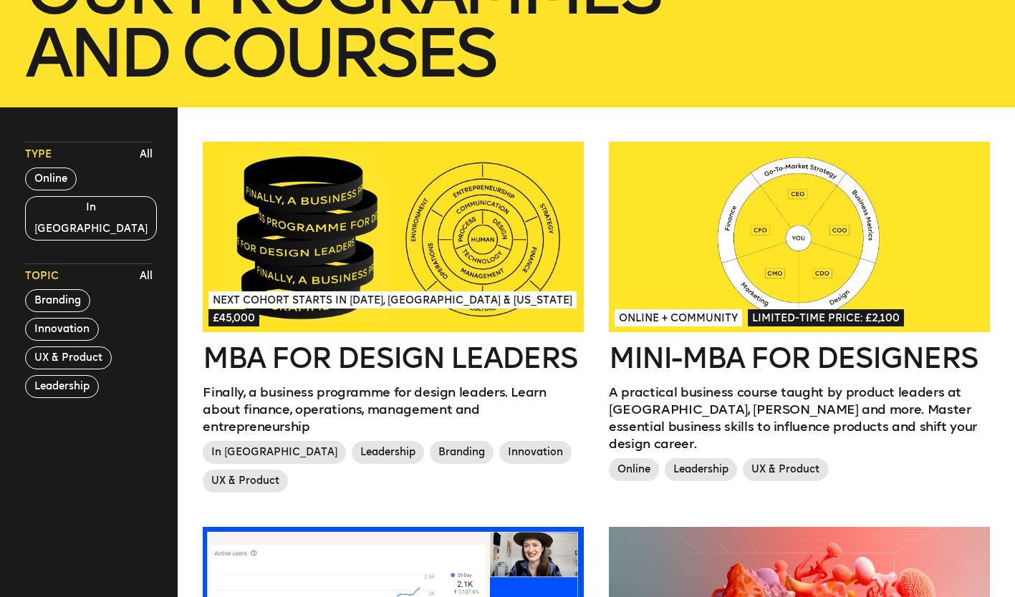
scroll to position [358, 0]
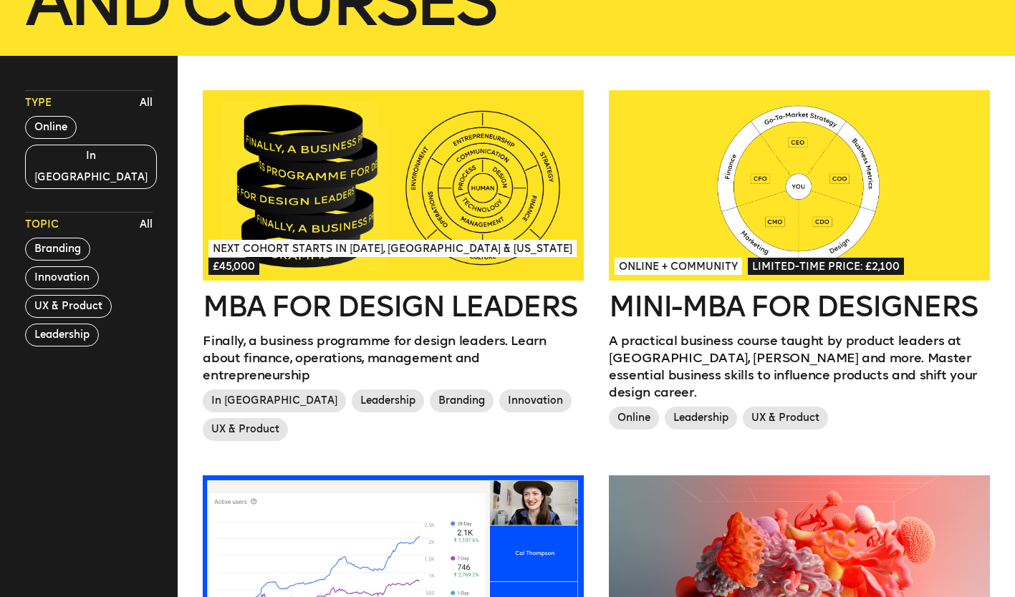
click at [538, 328] on link "Next Cohort Starts in [DATE], [GEOGRAPHIC_DATA] & [US_STATE] £45,000 MBA for De…" at bounding box center [393, 268] width 380 height 357
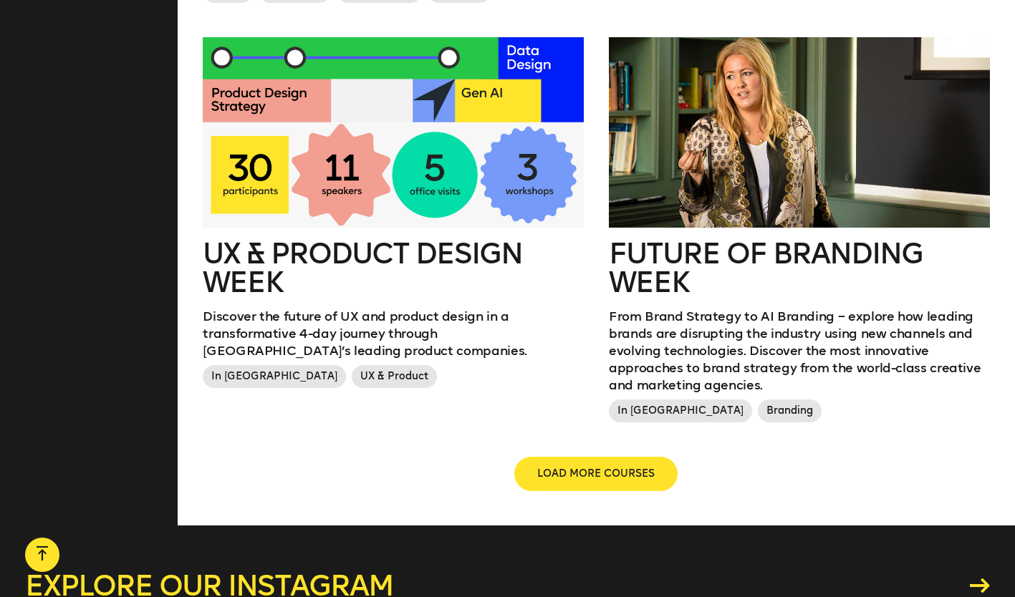
scroll to position [1719, 0]
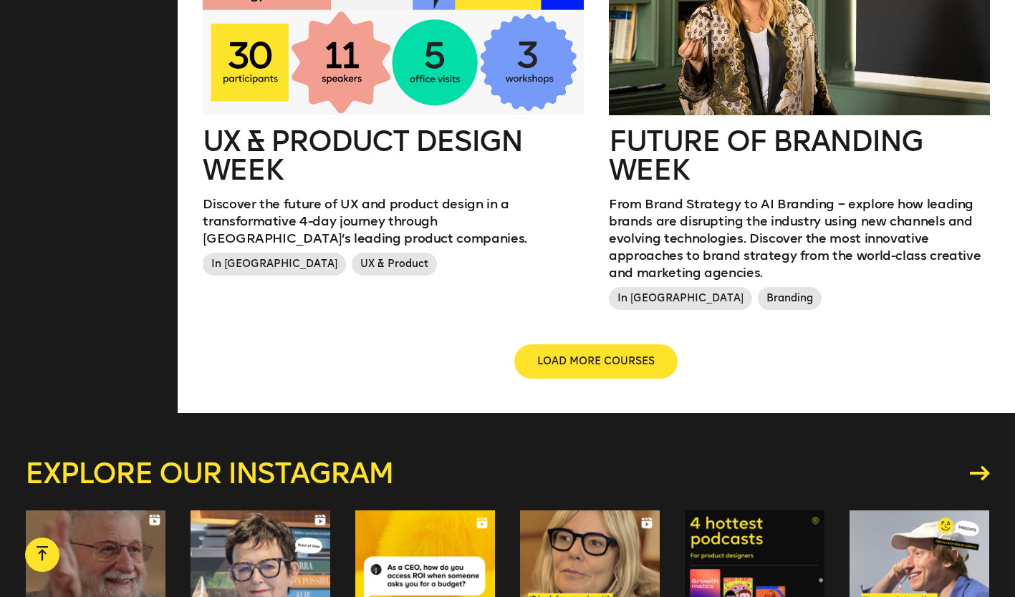
click at [665, 347] on button "LOAD MORE COURSES" at bounding box center [595, 362] width 163 height 34
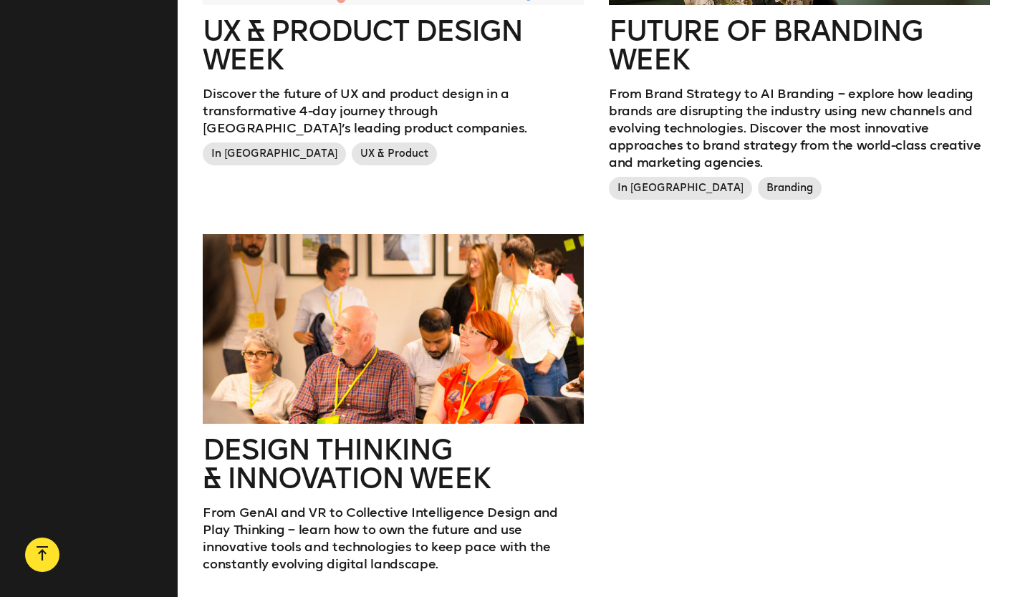
scroll to position [1934, 0]
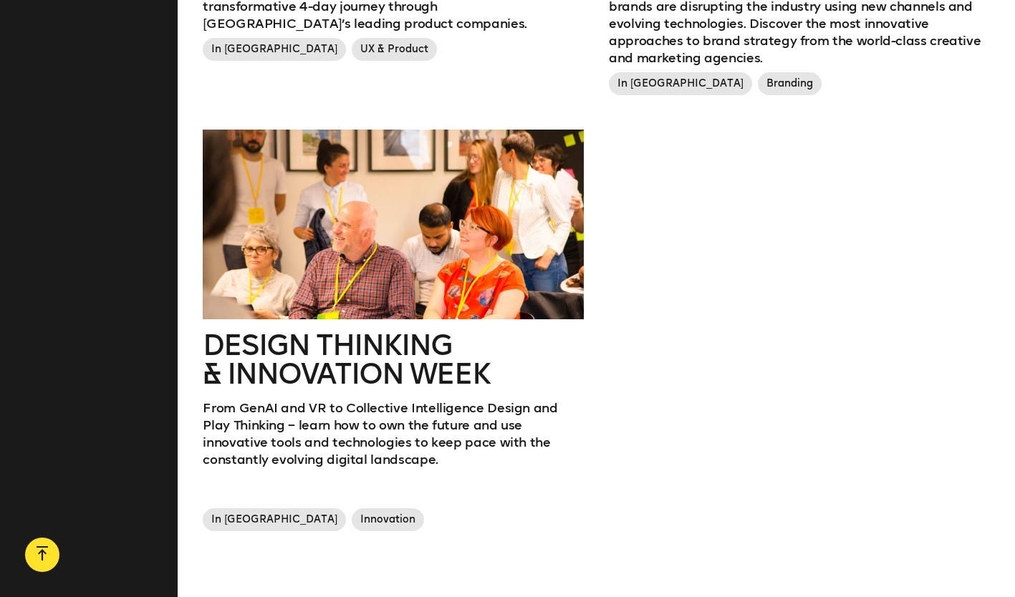
click at [524, 400] on p "From GenAI and VR to Collective Intelligence Design and Play Thinking – learn h…" at bounding box center [393, 434] width 380 height 69
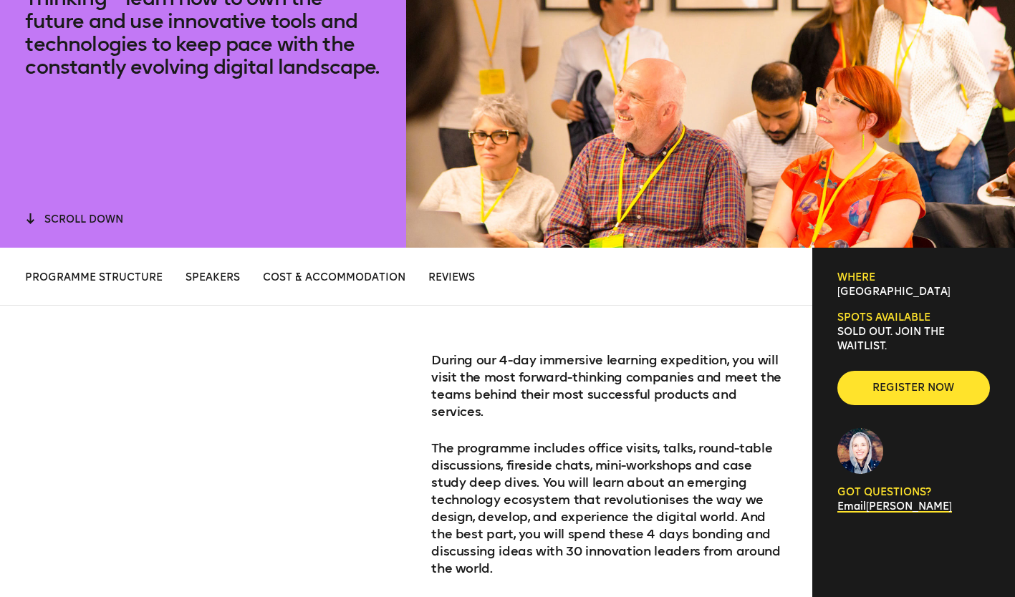
scroll to position [358, 0]
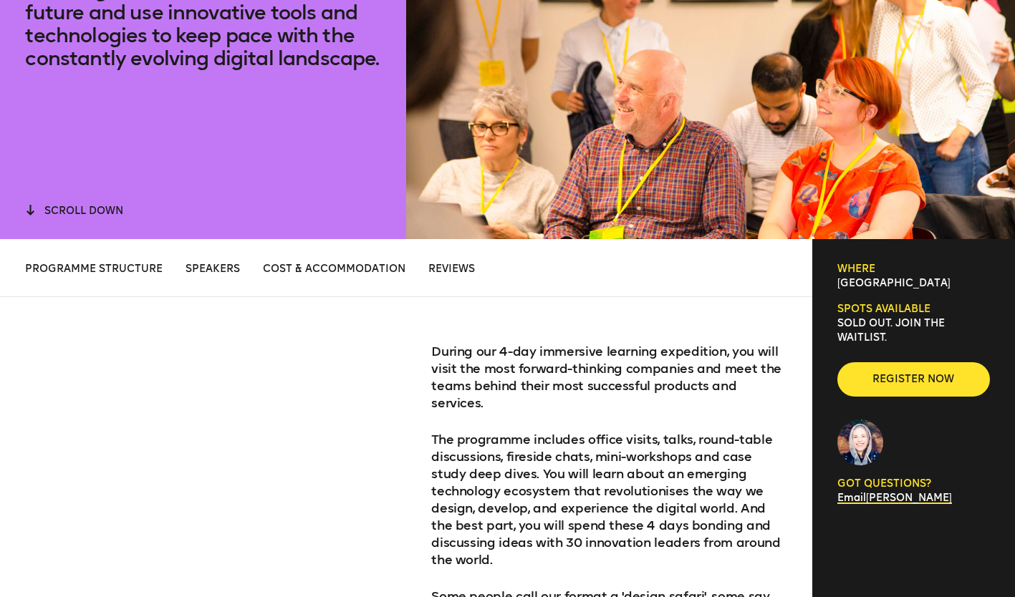
click at [112, 271] on span "Programme structure" at bounding box center [94, 269] width 138 height 12
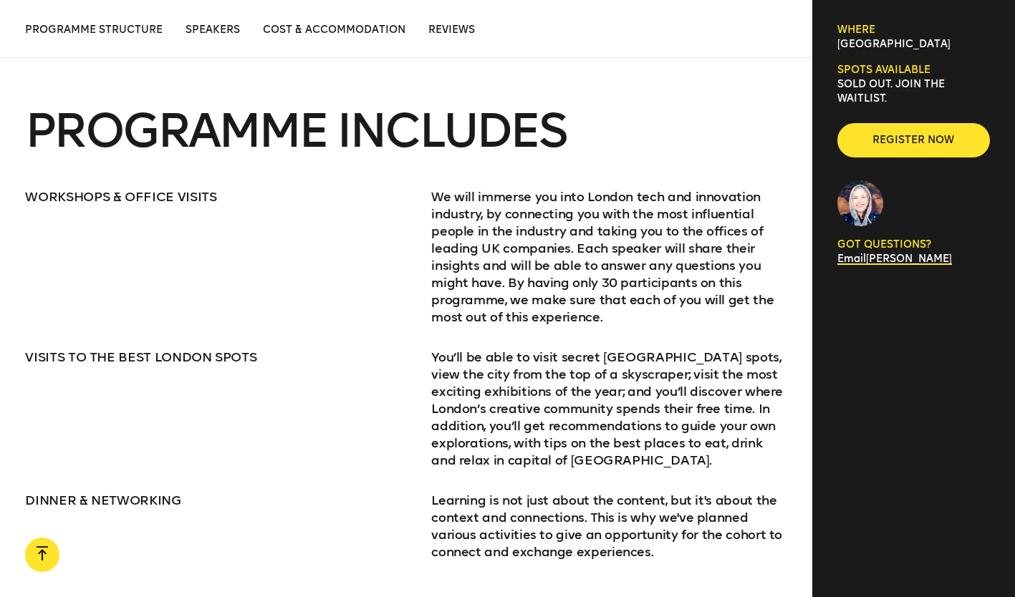
scroll to position [1821, 0]
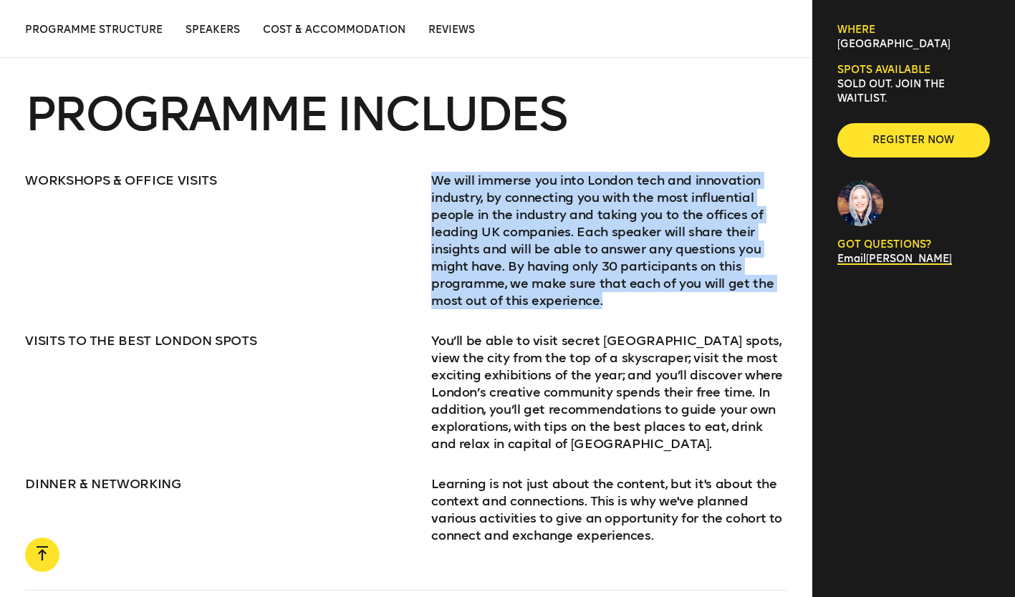
drag, startPoint x: 607, startPoint y: 271, endPoint x: 436, endPoint y: 148, distance: 211.9
click at [436, 172] on p "We will immerse you into London tech and innovation industry, by connecting you…" at bounding box center [608, 241] width 355 height 138
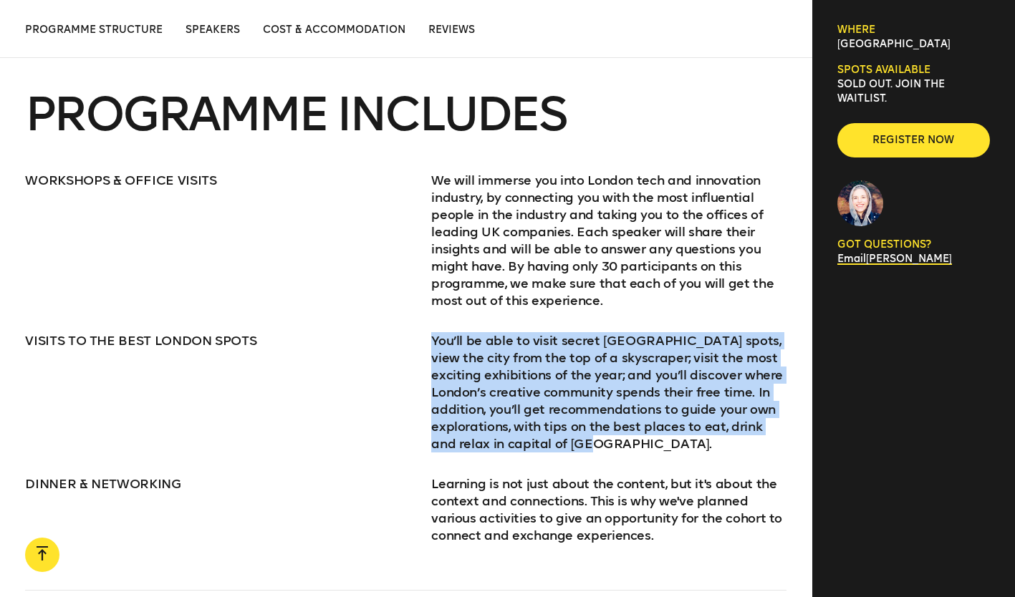
drag, startPoint x: 609, startPoint y: 408, endPoint x: 417, endPoint y: 302, distance: 219.3
click at [417, 332] on div "VISITS TO THE BEST LONDON SPOTS You’ll be able to visit secret [GEOGRAPHIC_DATA…" at bounding box center [405, 392] width 761 height 120
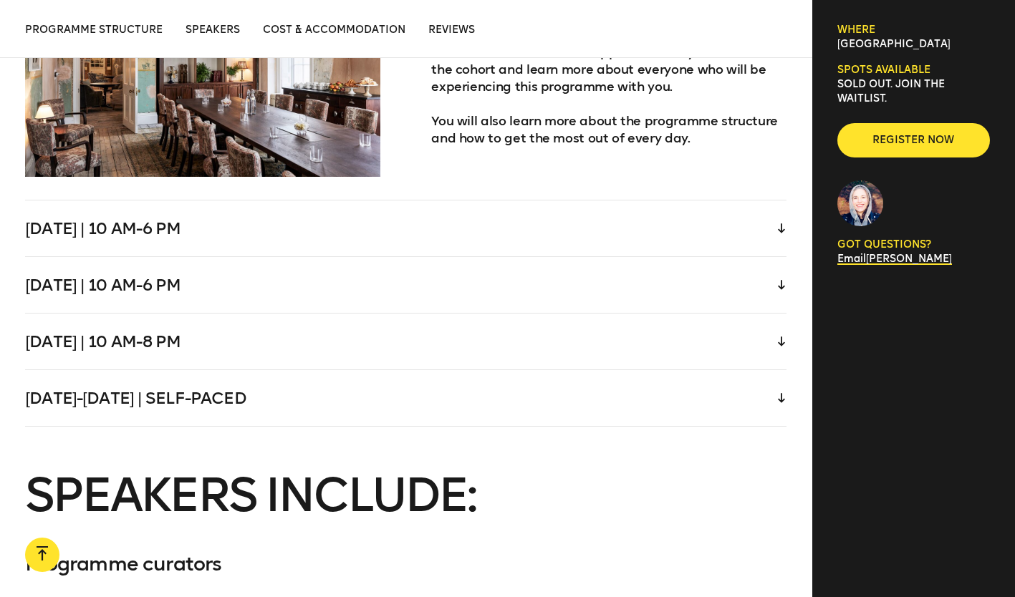
scroll to position [2724, 0]
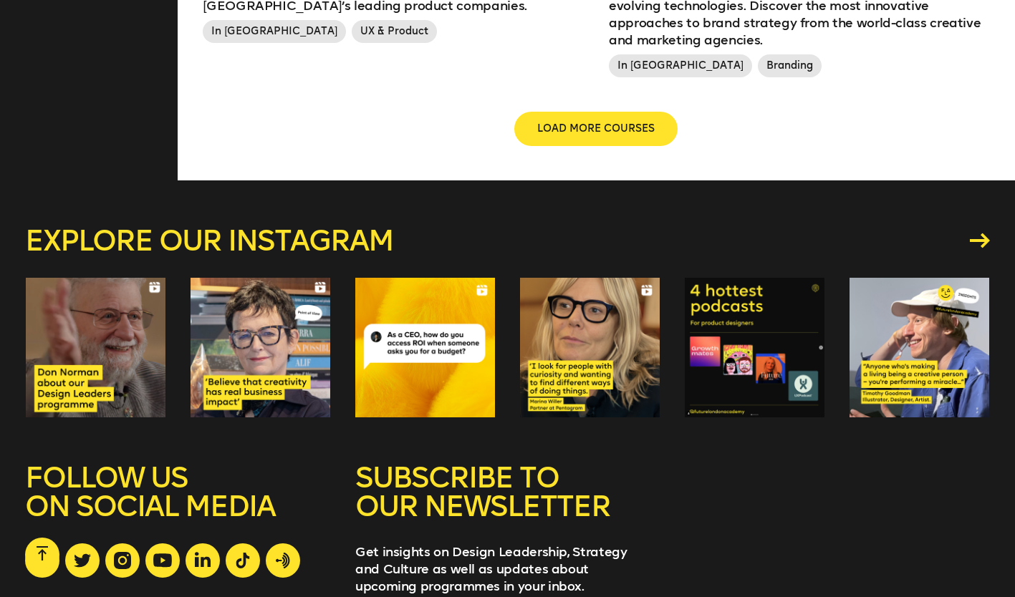
scroll to position [1791, 0]
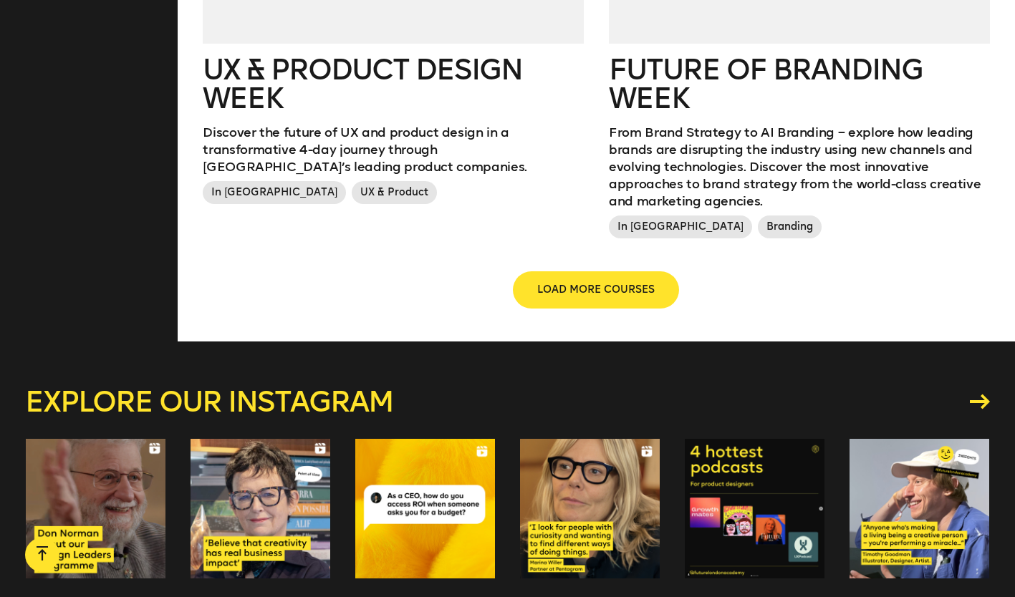
click at [595, 283] on span "LOAD MORE COURSES" at bounding box center [595, 290] width 117 height 14
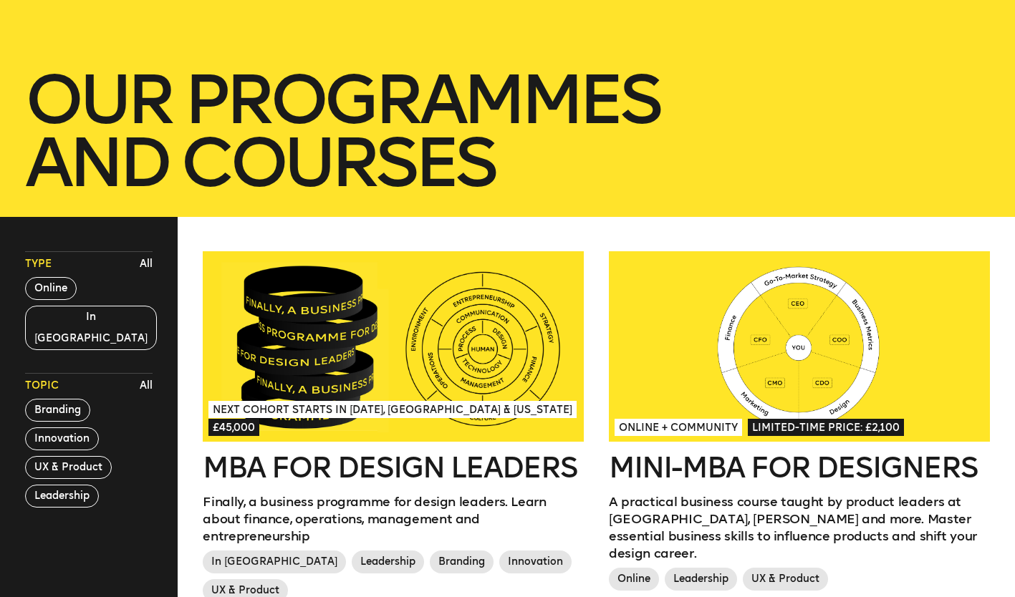
scroll to position [0, 0]
